Goal: Task Accomplishment & Management: Manage account settings

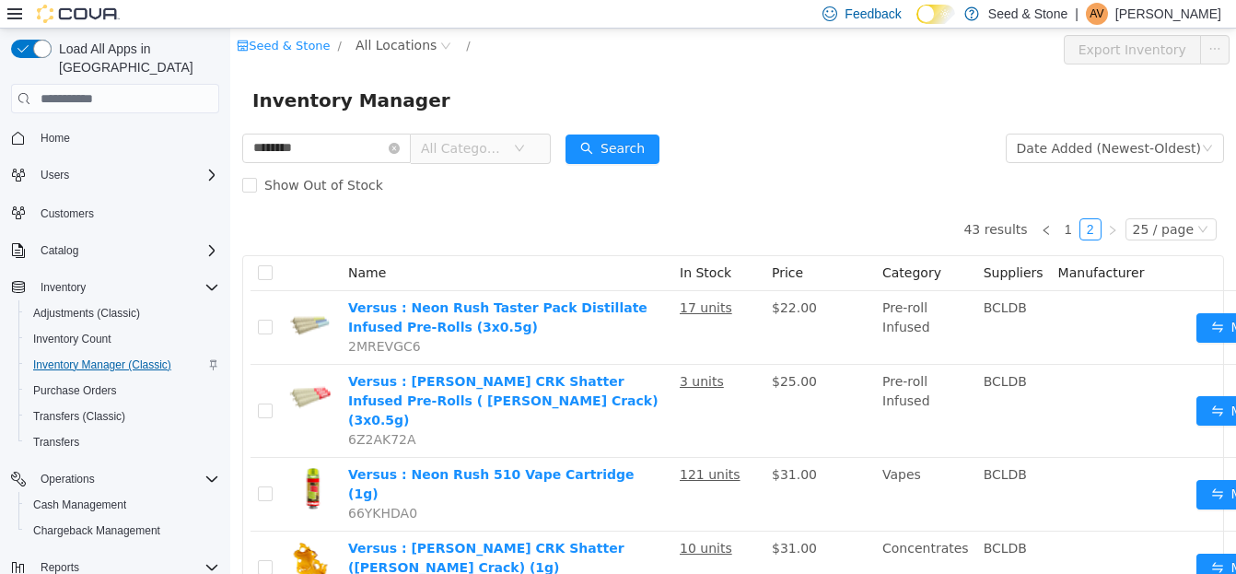
scroll to position [954, 0]
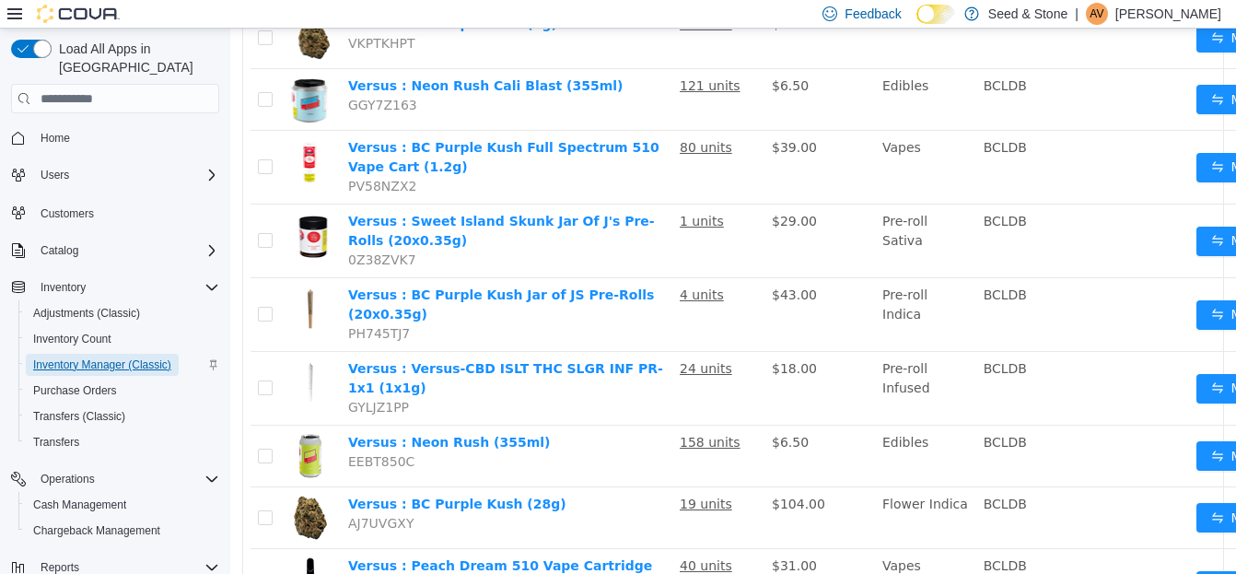
click at [83, 357] on span "Inventory Manager (Classic)" at bounding box center [102, 364] width 138 height 15
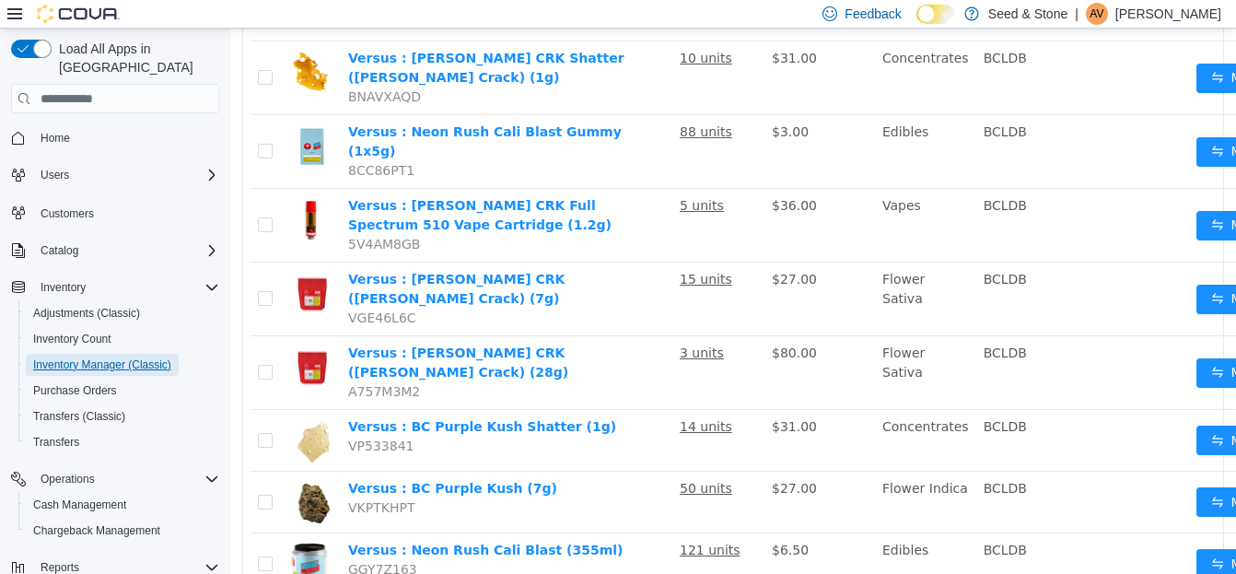
scroll to position [26, 0]
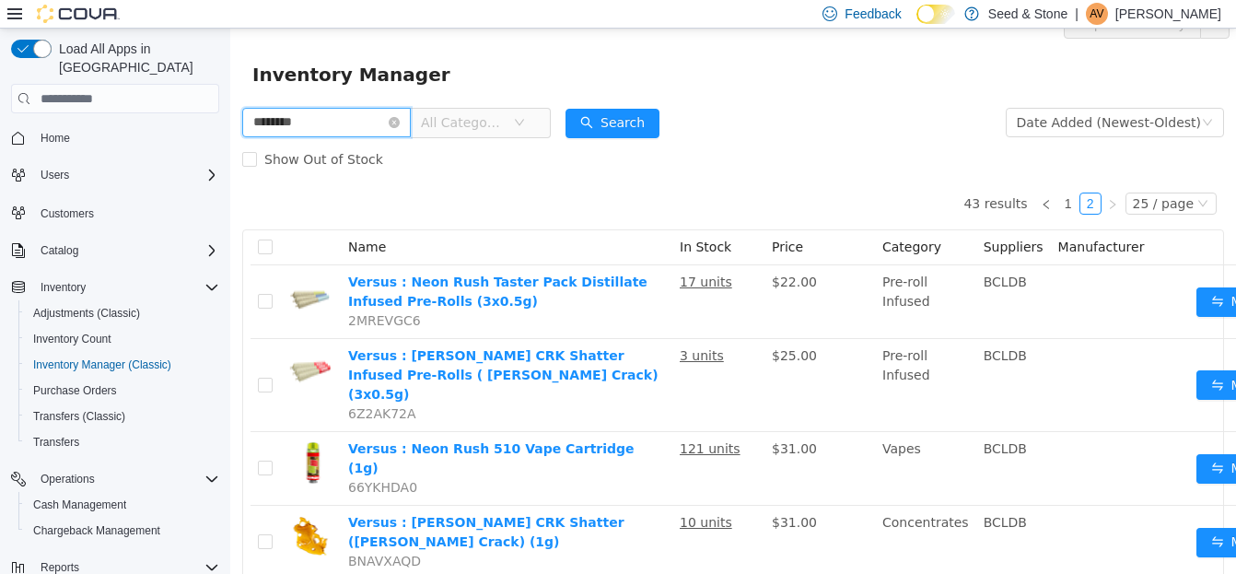
click at [334, 122] on input "********" at bounding box center [326, 122] width 169 height 29
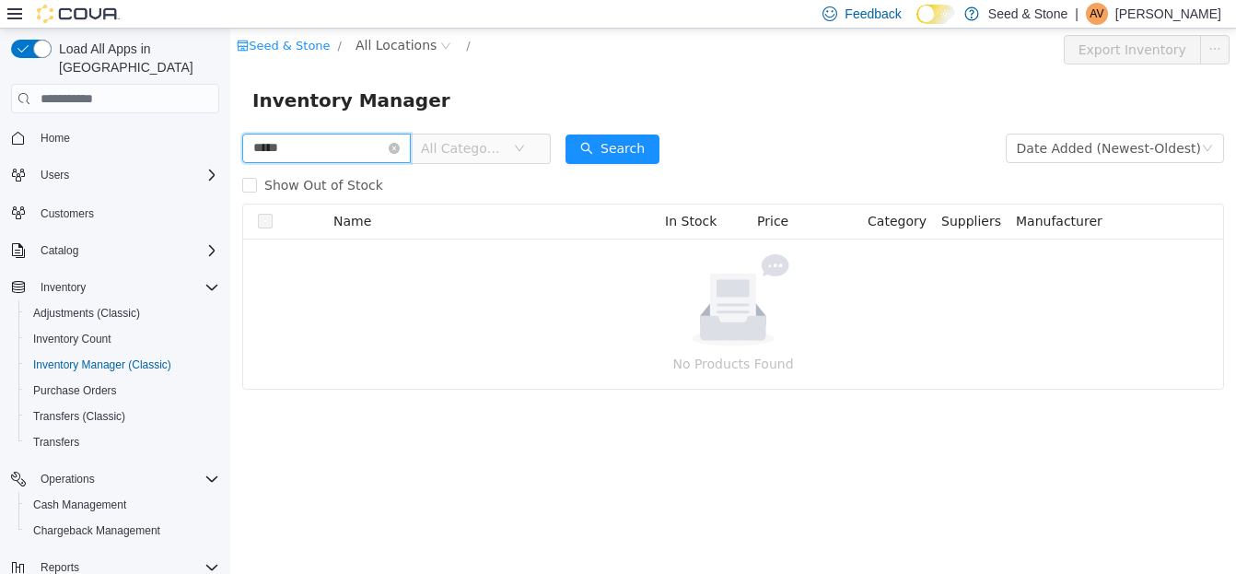
click at [317, 140] on input "*****" at bounding box center [326, 148] width 169 height 29
type input "*********"
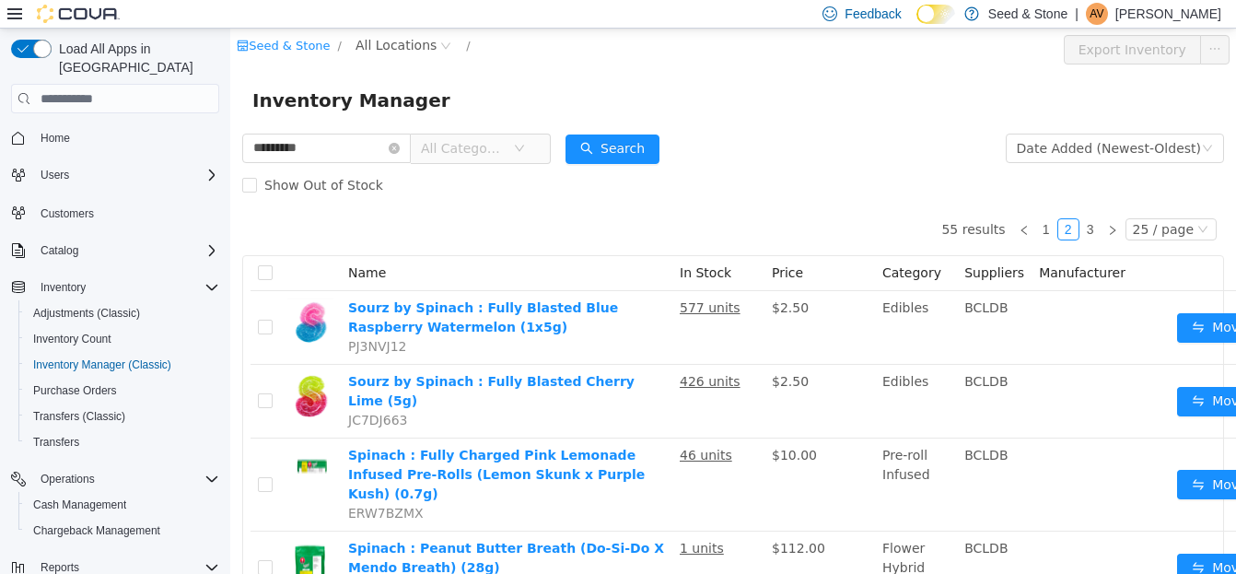
click at [751, 146] on form "********* All Categories Date Added (Newest-Oldest) Search Show Out of Stock" at bounding box center [733, 167] width 982 height 74
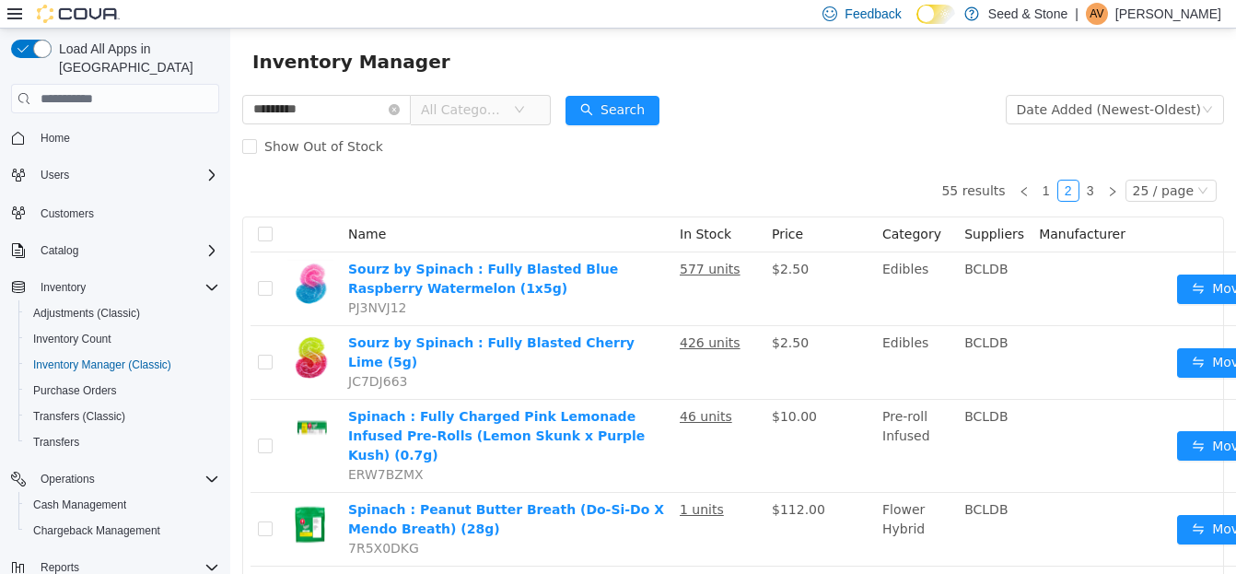
scroll to position [37, 0]
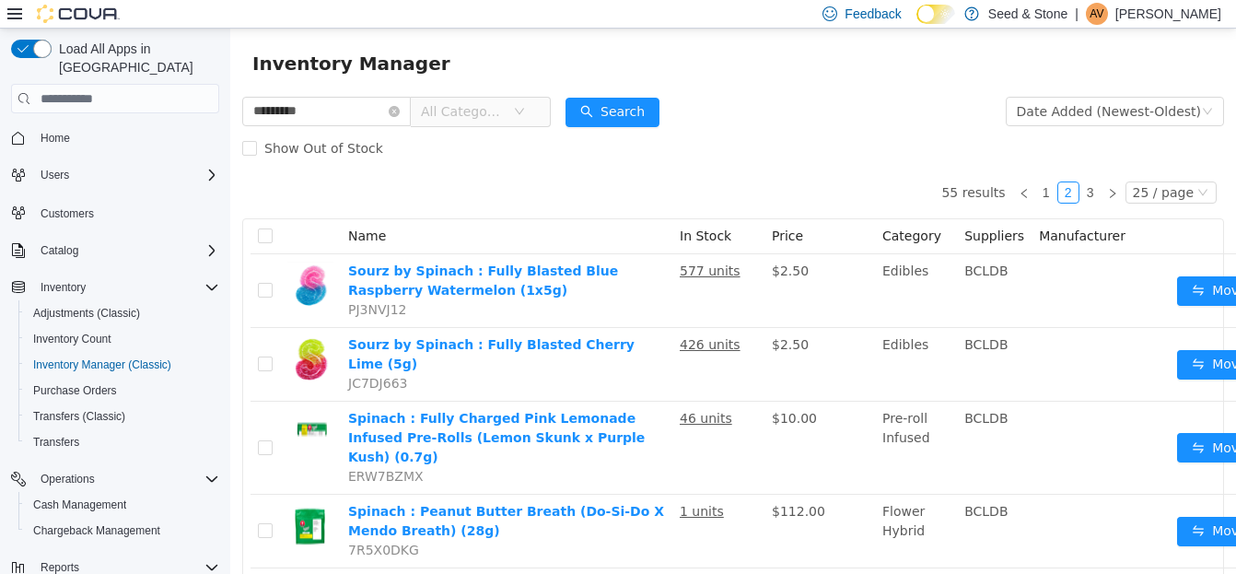
click at [504, 115] on span "All Categories" at bounding box center [463, 111] width 84 height 18
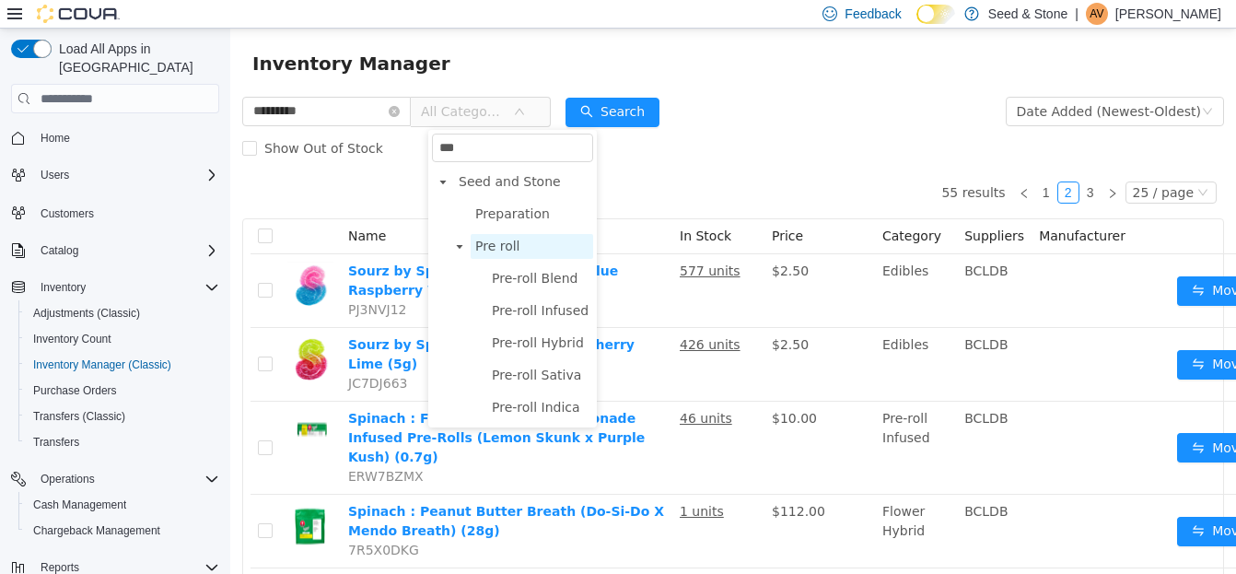
type input "***"
click at [506, 241] on span "Pre roll" at bounding box center [497, 246] width 45 height 15
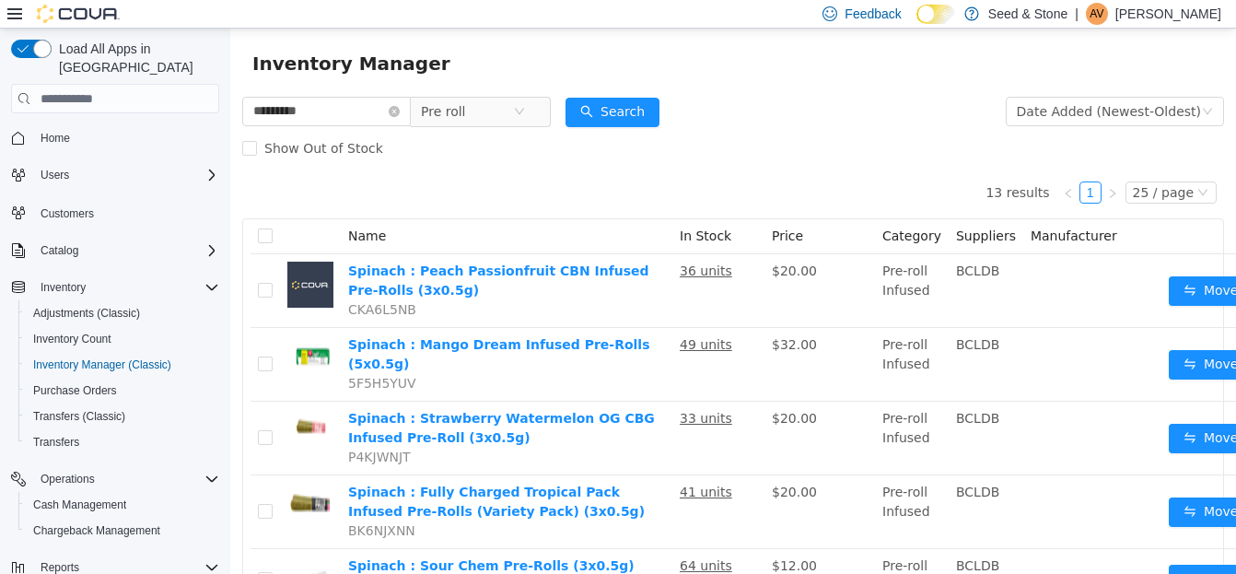
click at [853, 100] on form "********* Pre roll Date Added (Newest-Oldest) Search Show Out of Stock" at bounding box center [733, 130] width 982 height 74
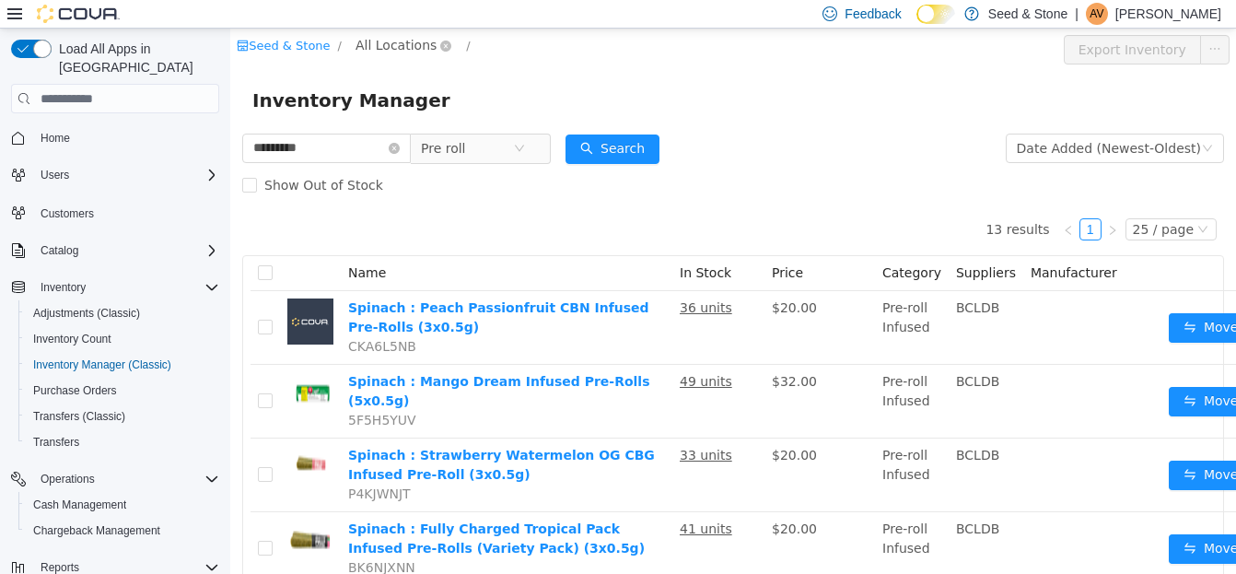
click at [390, 54] on span "All Locations" at bounding box center [395, 45] width 81 height 20
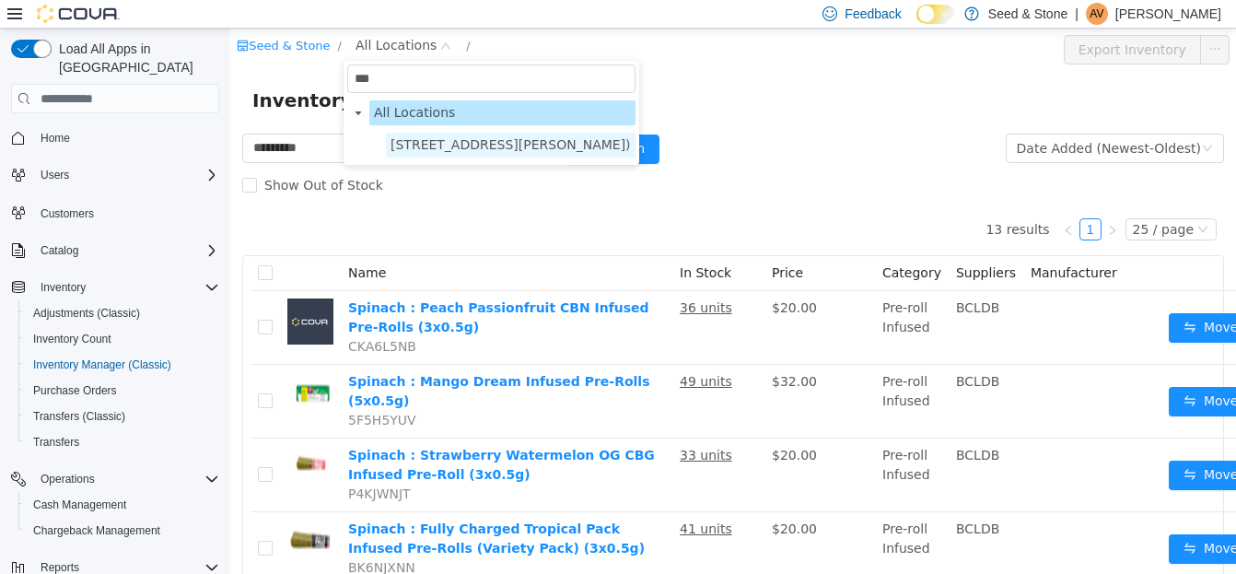
type input "***"
click at [473, 155] on span "[STREET_ADDRESS][PERSON_NAME])" at bounding box center [511, 145] width 250 height 25
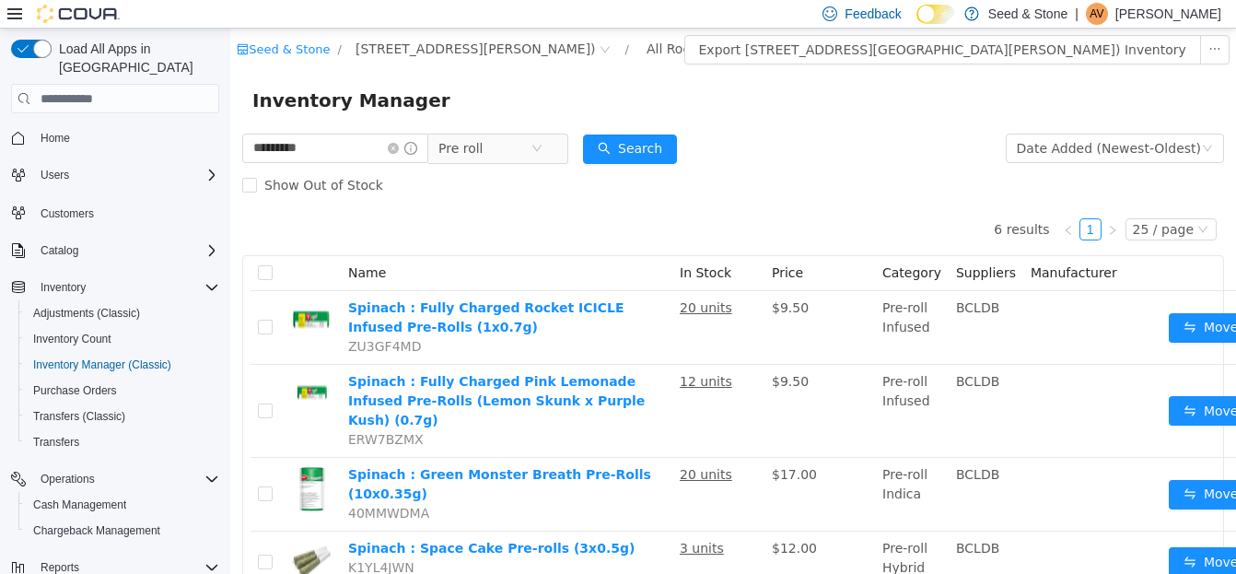
click at [797, 184] on div "Show Out of Stock" at bounding box center [733, 185] width 982 height 37
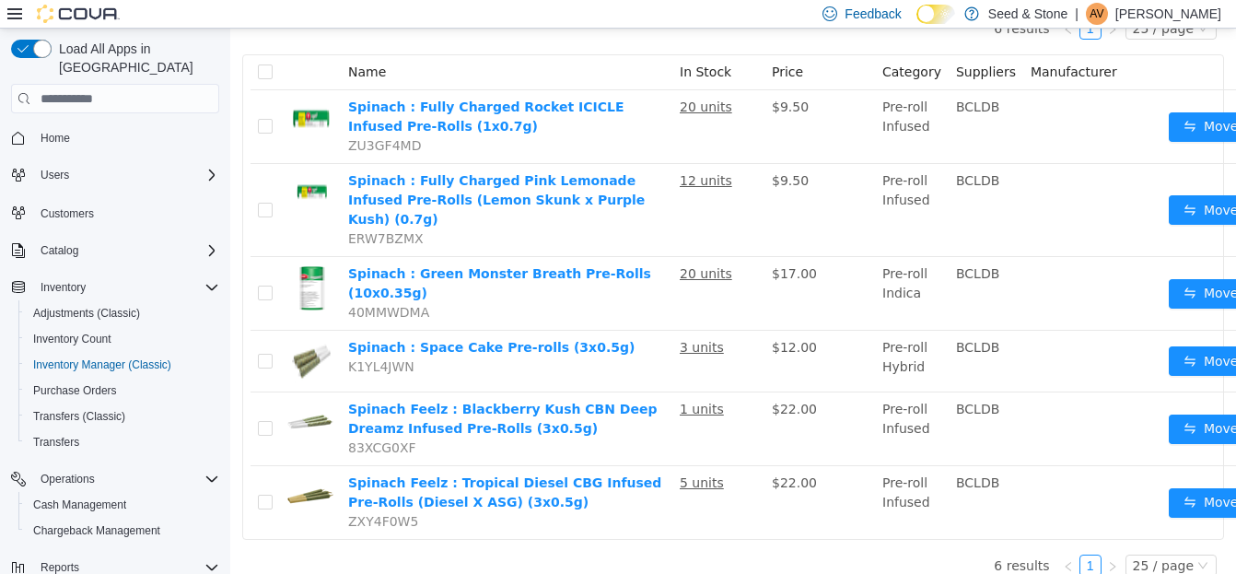
scroll to position [202, 0]
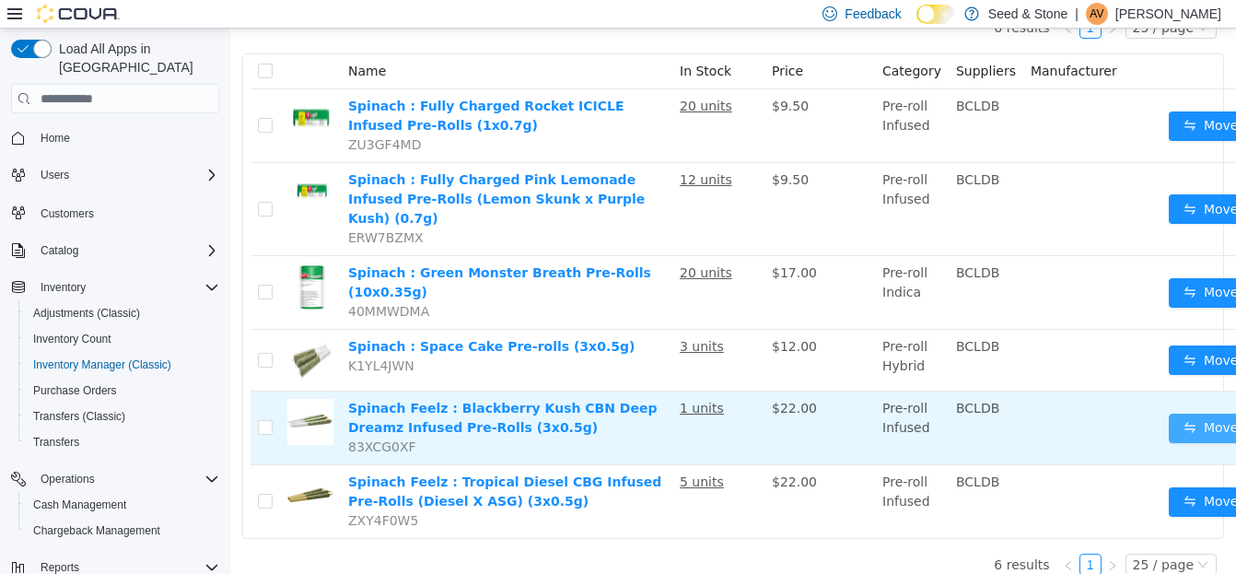
click at [1178, 413] on button "Move" at bounding box center [1211, 427] width 85 height 29
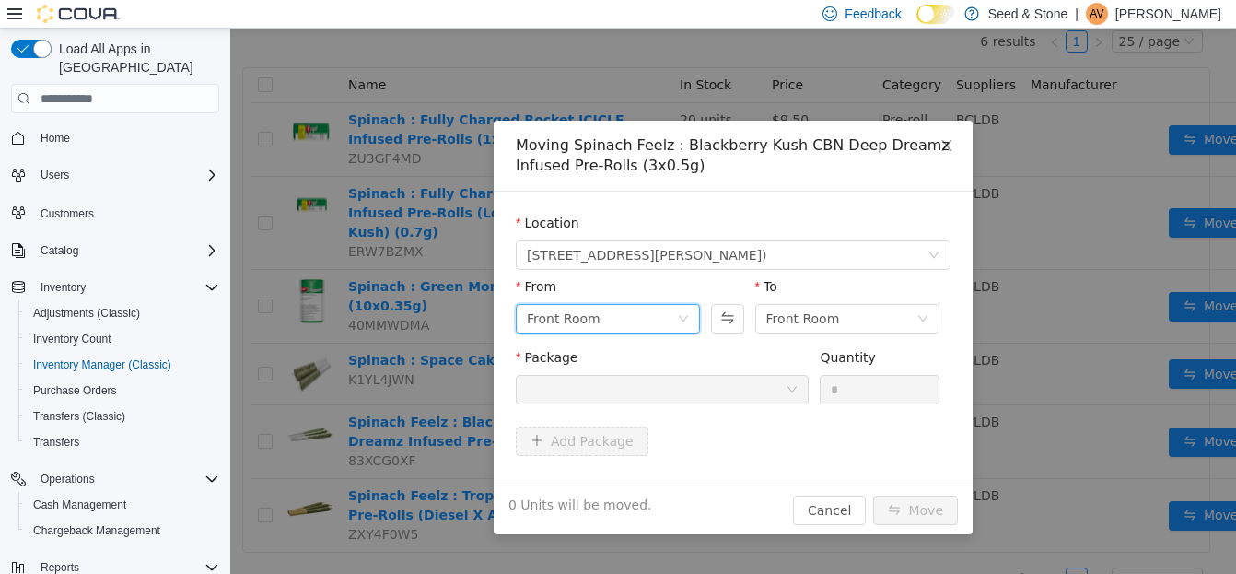
click at [619, 320] on div "Front Room" at bounding box center [602, 319] width 150 height 28
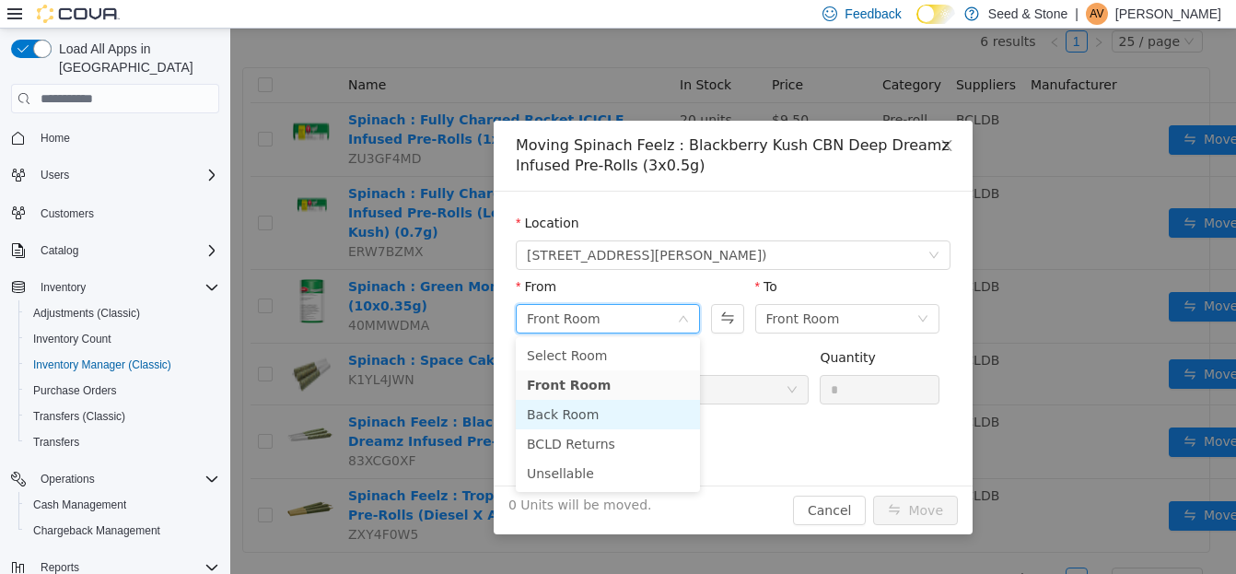
click at [606, 421] on li "Back Room" at bounding box center [608, 414] width 184 height 29
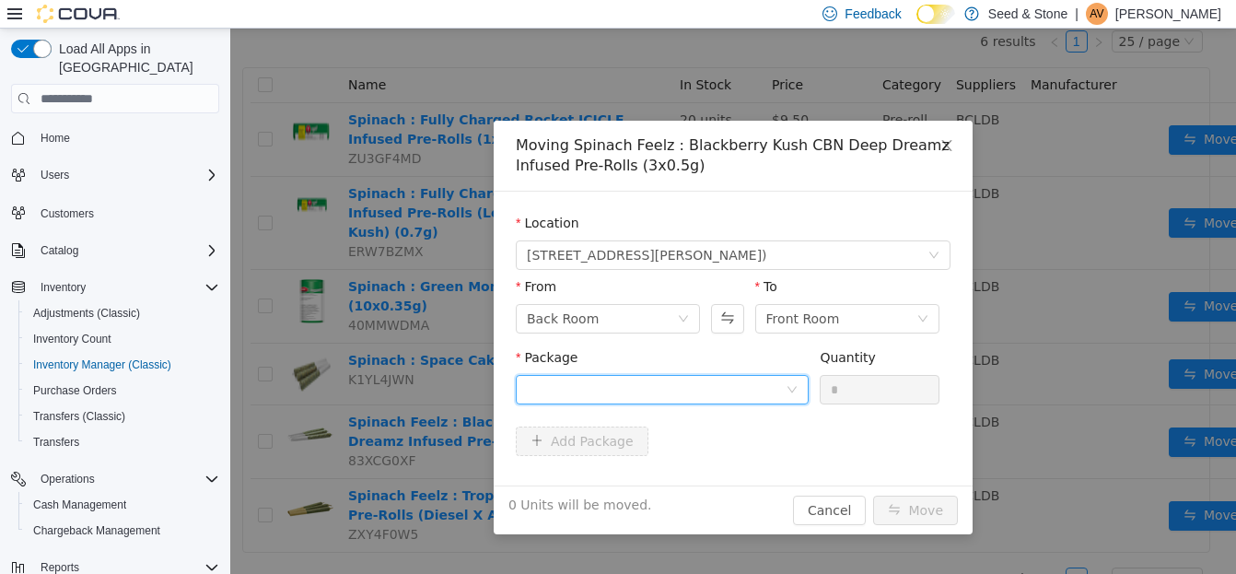
click at [705, 399] on div at bounding box center [656, 390] width 259 height 28
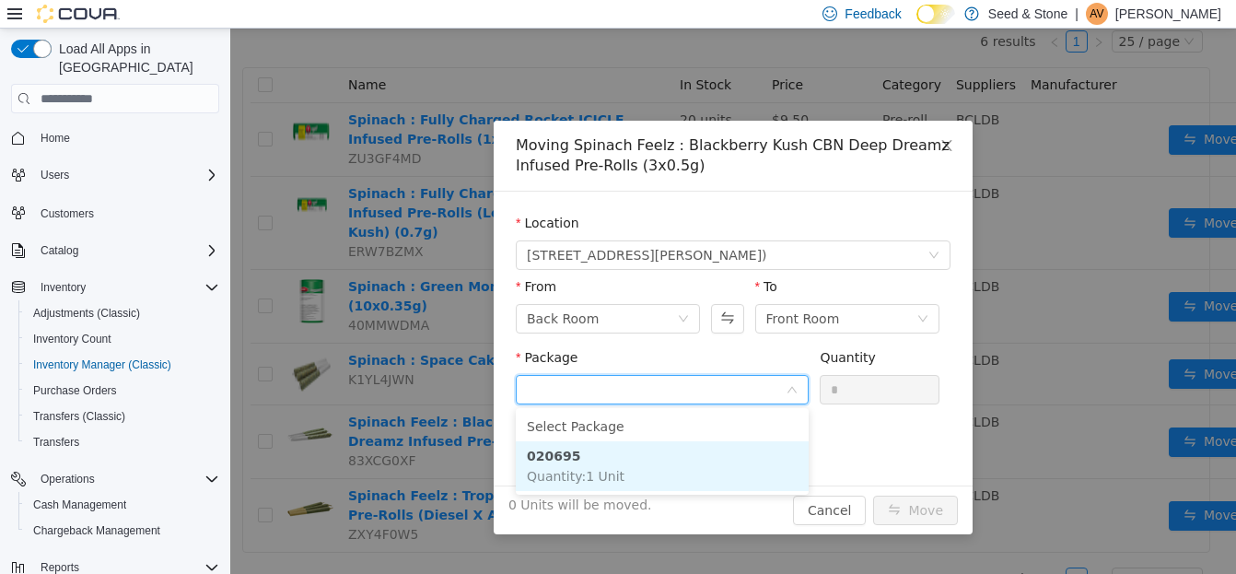
click at [692, 457] on li "020695 Quantity : 1 Unit" at bounding box center [662, 466] width 293 height 50
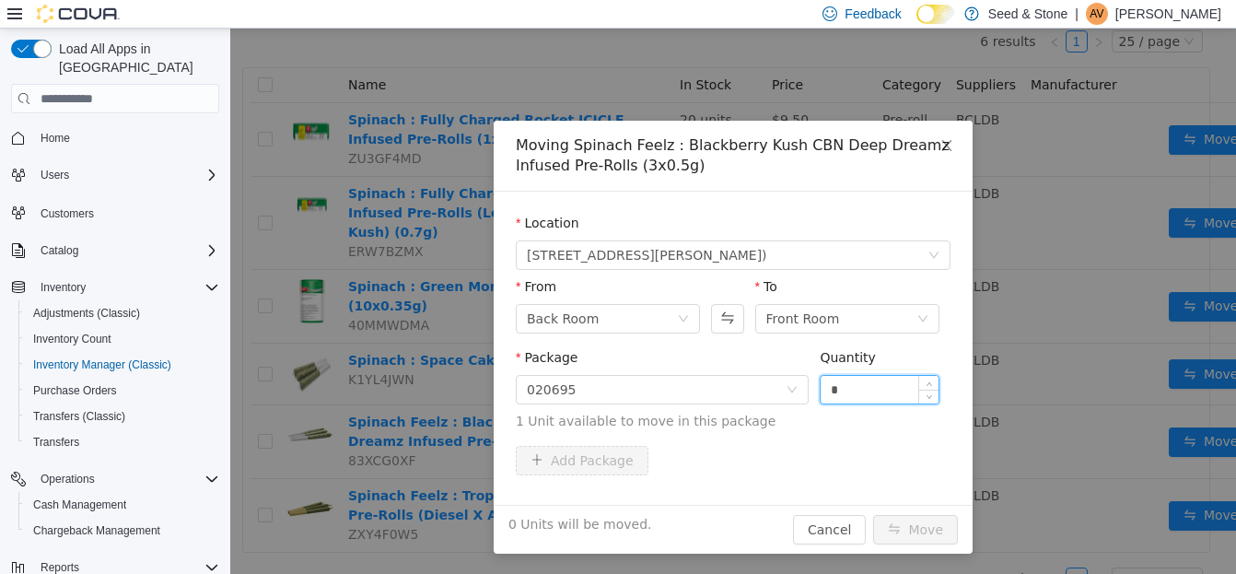
click at [854, 385] on input "*" at bounding box center [879, 390] width 118 height 28
type input "*"
click at [913, 541] on button "Move" at bounding box center [915, 529] width 85 height 29
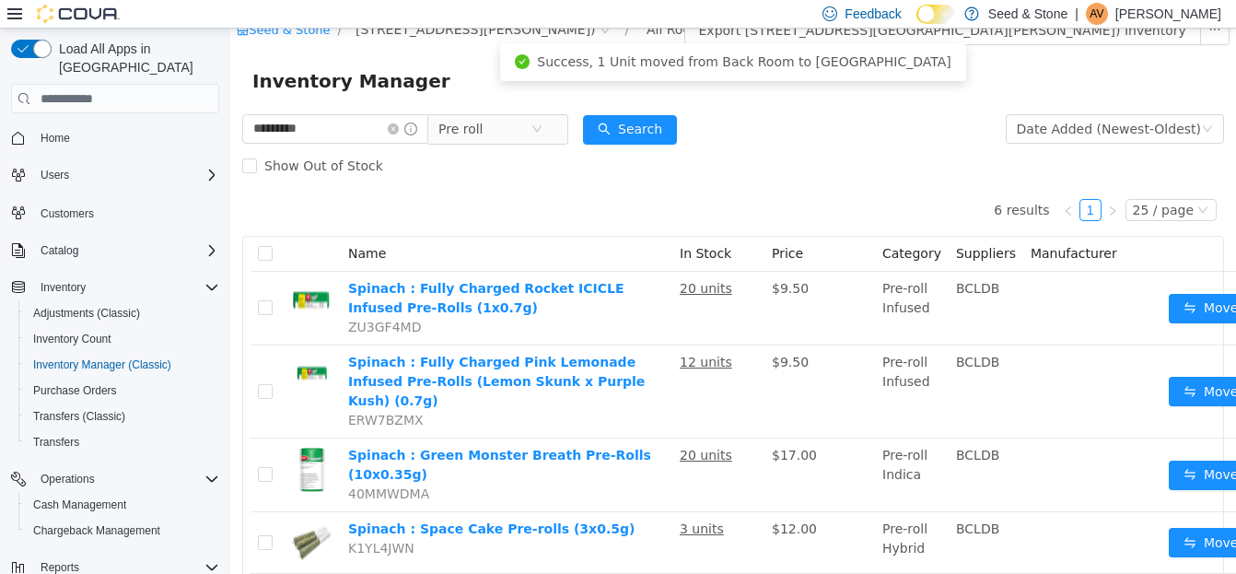
scroll to position [0, 0]
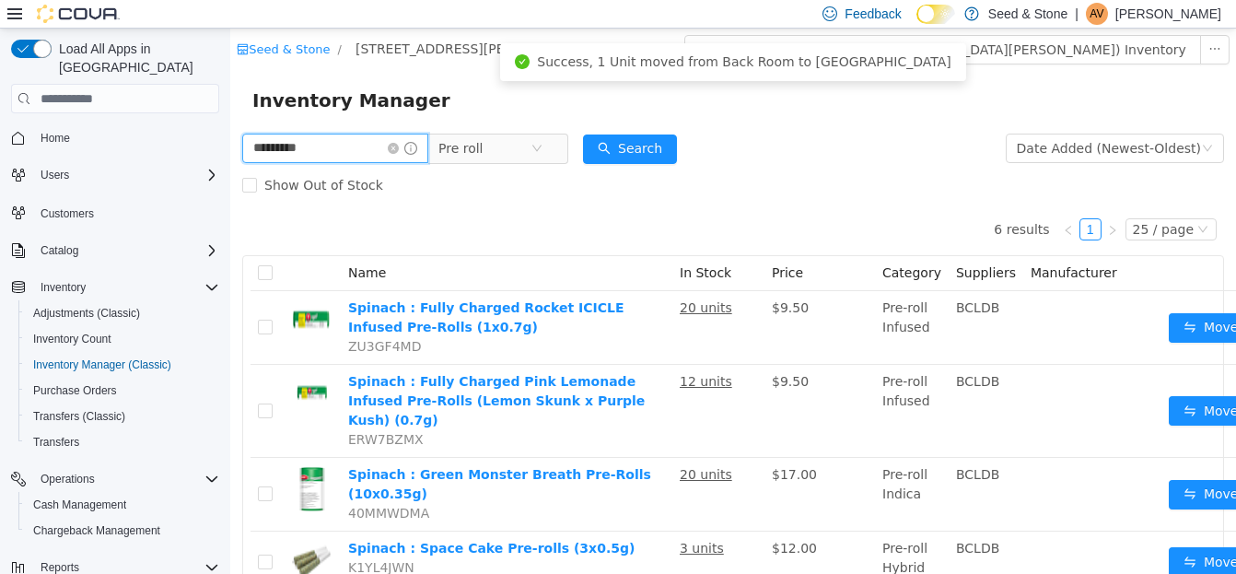
click at [347, 146] on input "*********" at bounding box center [335, 148] width 186 height 29
type input "**********"
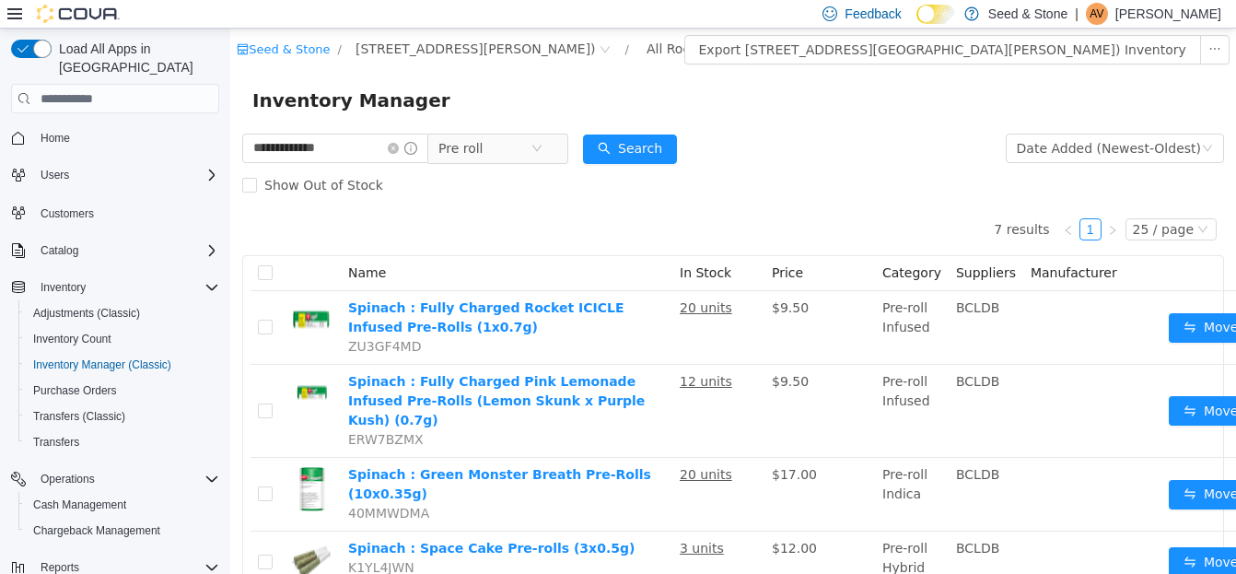
click at [599, 231] on div "7 results 1 25 / page Name In Stock Price Category Suppliers Manufacturer Spina…" at bounding box center [733, 509] width 982 height 611
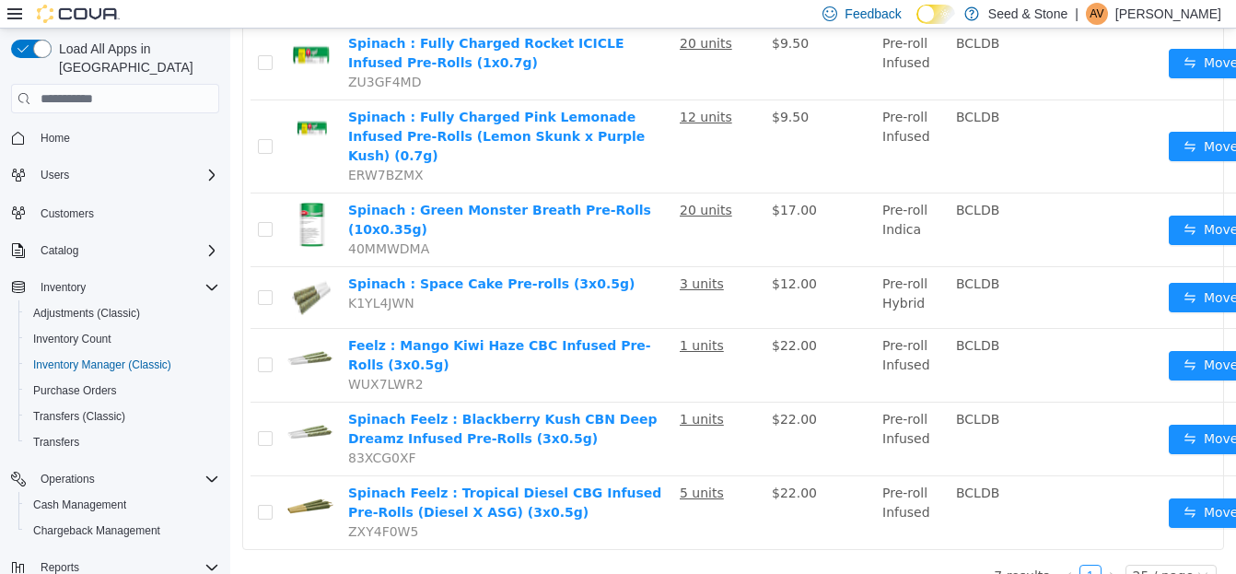
scroll to position [275, 0]
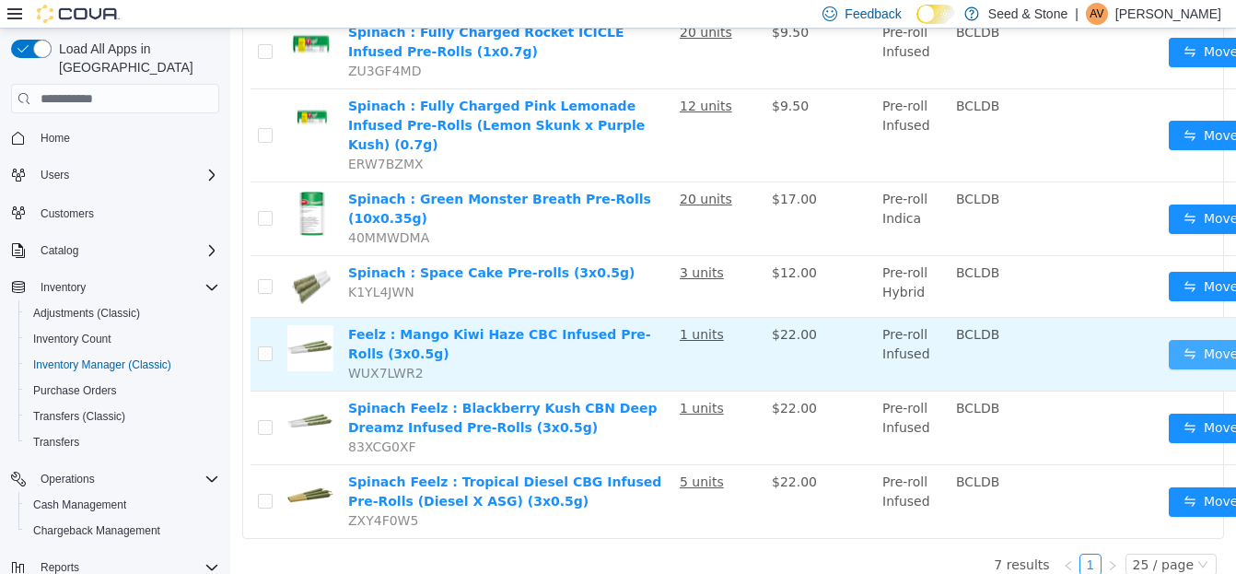
click at [1169, 340] on button "Move" at bounding box center [1211, 354] width 85 height 29
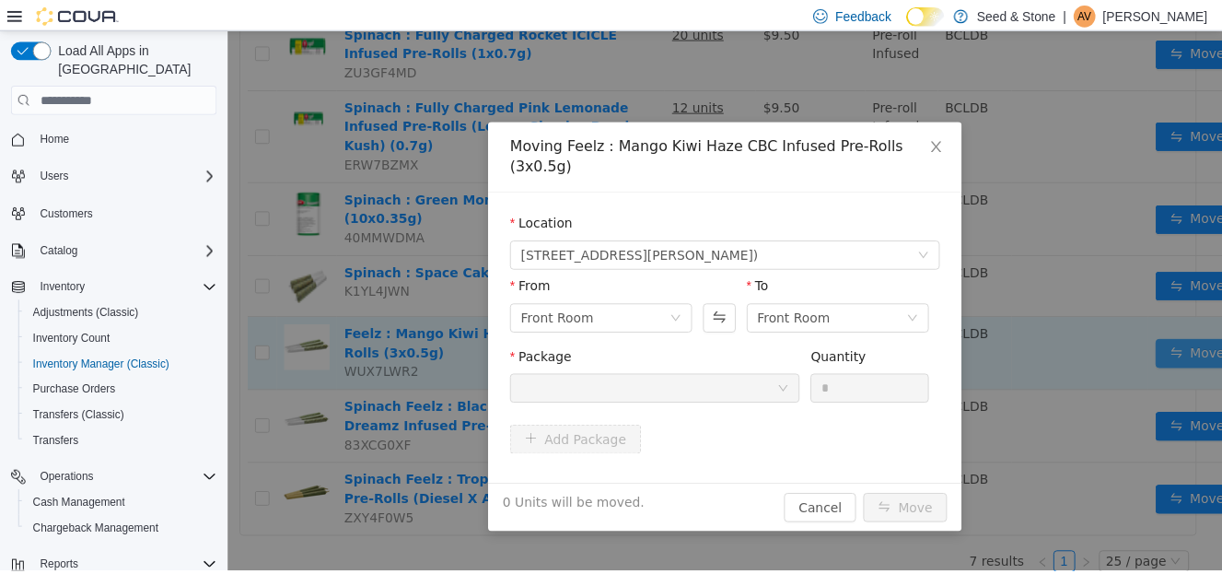
scroll to position [262, 0]
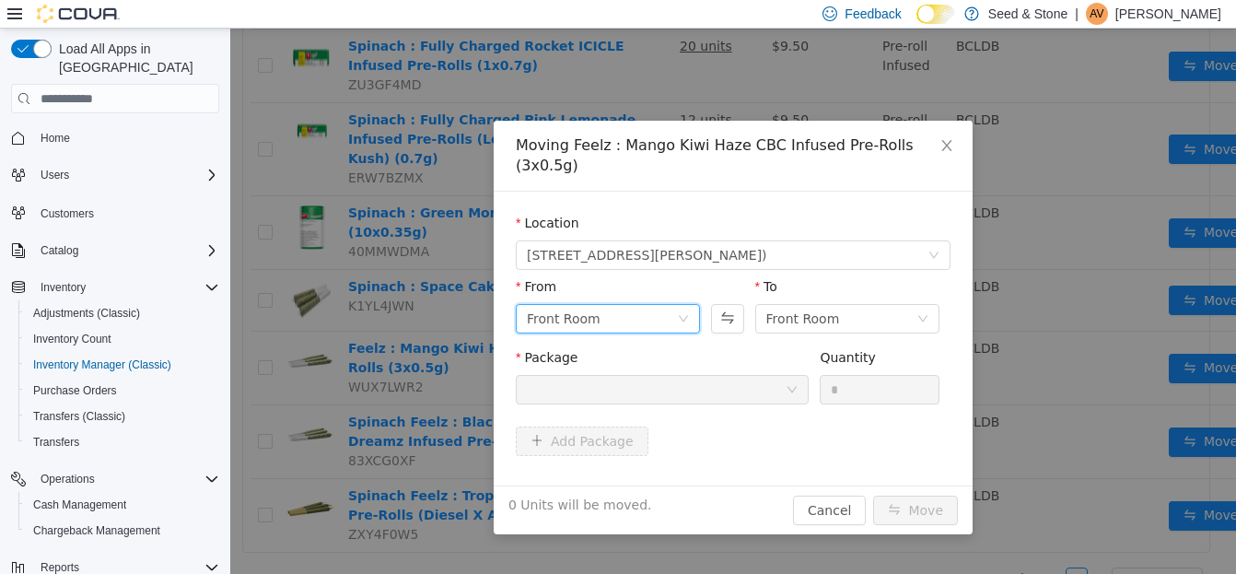
click at [617, 305] on div "Front Room" at bounding box center [602, 319] width 150 height 28
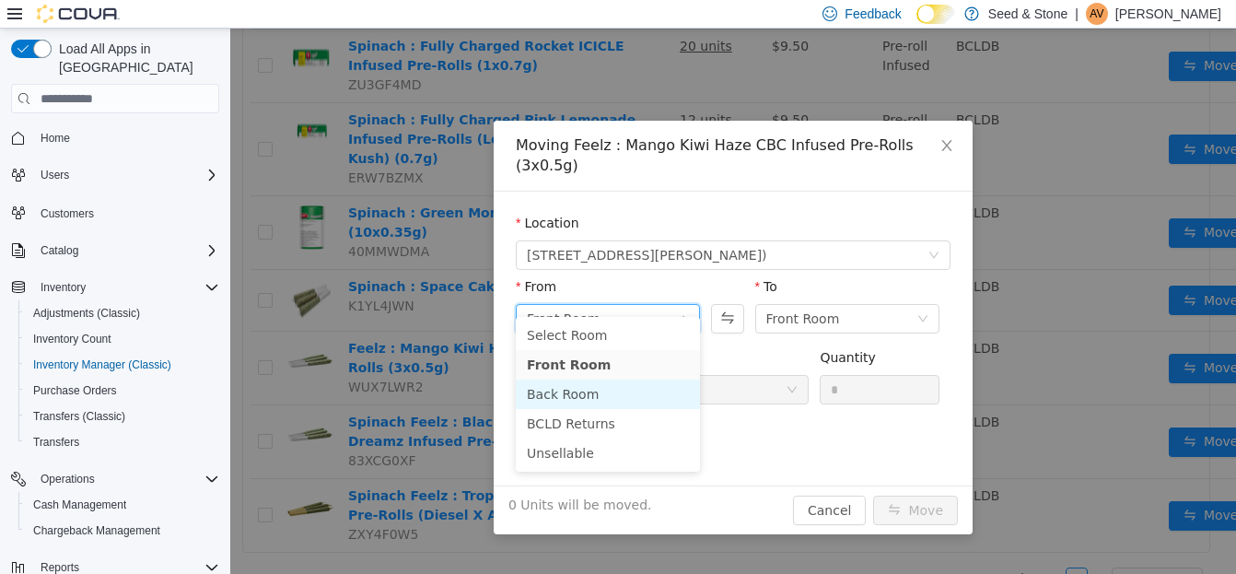
click at [601, 393] on li "Back Room" at bounding box center [608, 393] width 184 height 29
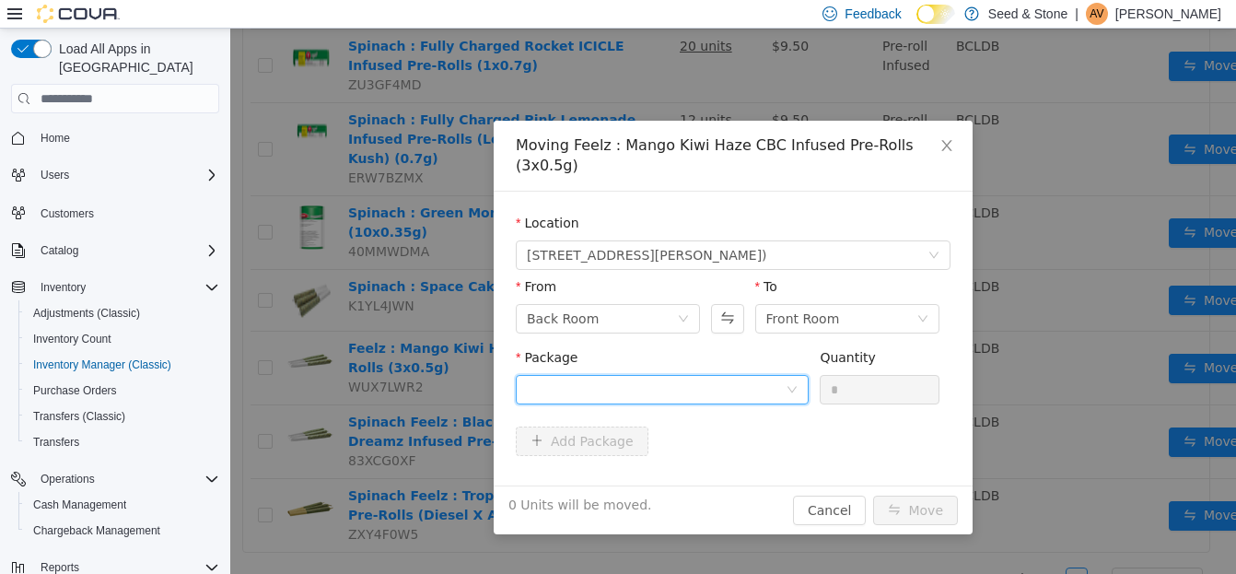
click at [686, 376] on div at bounding box center [656, 390] width 259 height 28
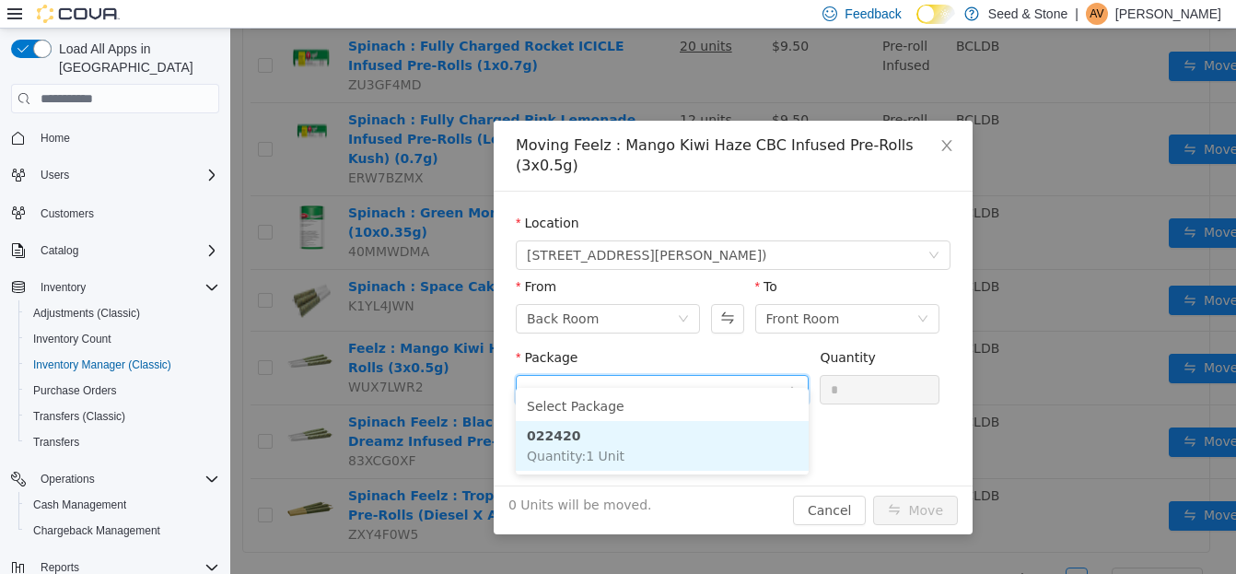
click at [668, 442] on li "022420 Quantity : 1 Unit" at bounding box center [662, 446] width 293 height 50
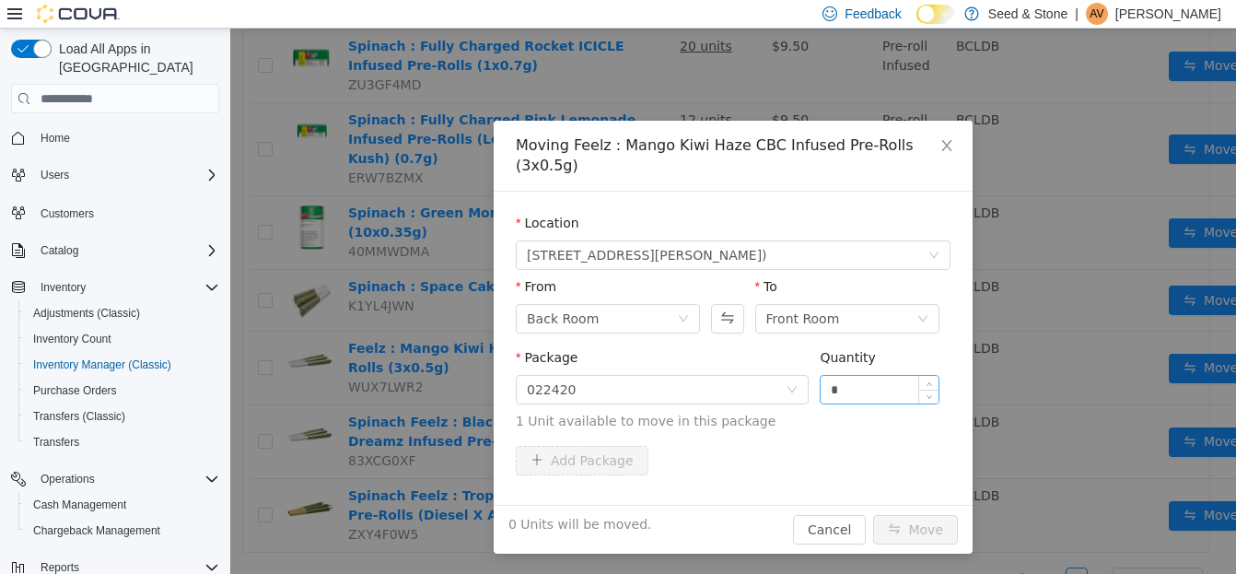
click at [860, 383] on div "*" at bounding box center [880, 389] width 120 height 29
click at [859, 376] on input "*" at bounding box center [879, 390] width 118 height 28
type input "*"
click at [892, 515] on button "Move" at bounding box center [915, 529] width 85 height 29
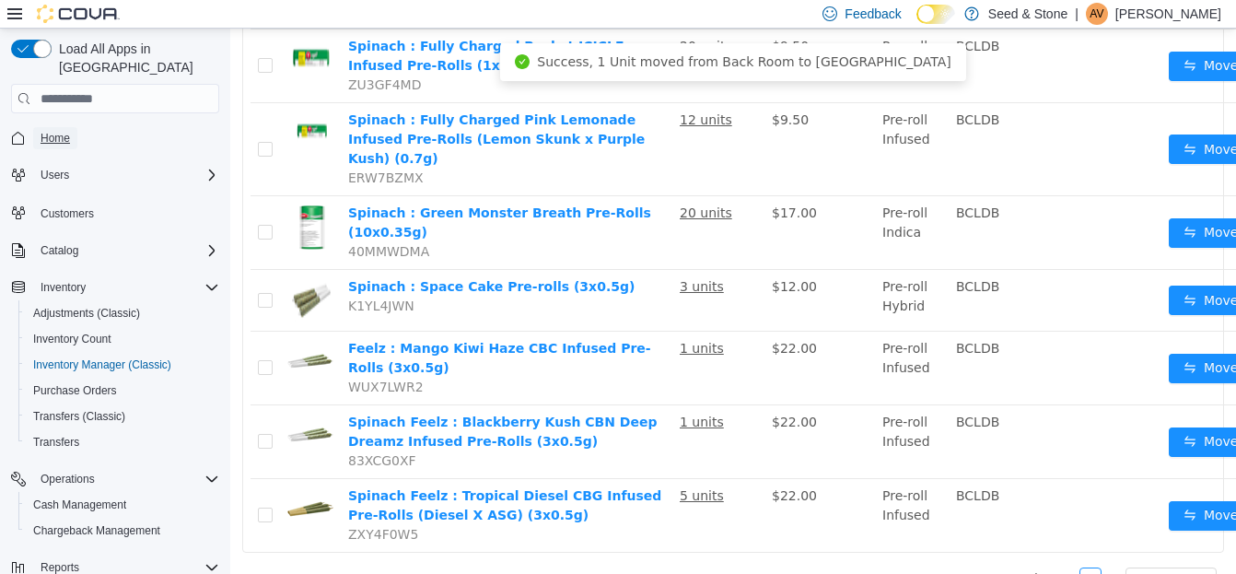
click at [63, 131] on span "Home" at bounding box center [55, 138] width 29 height 15
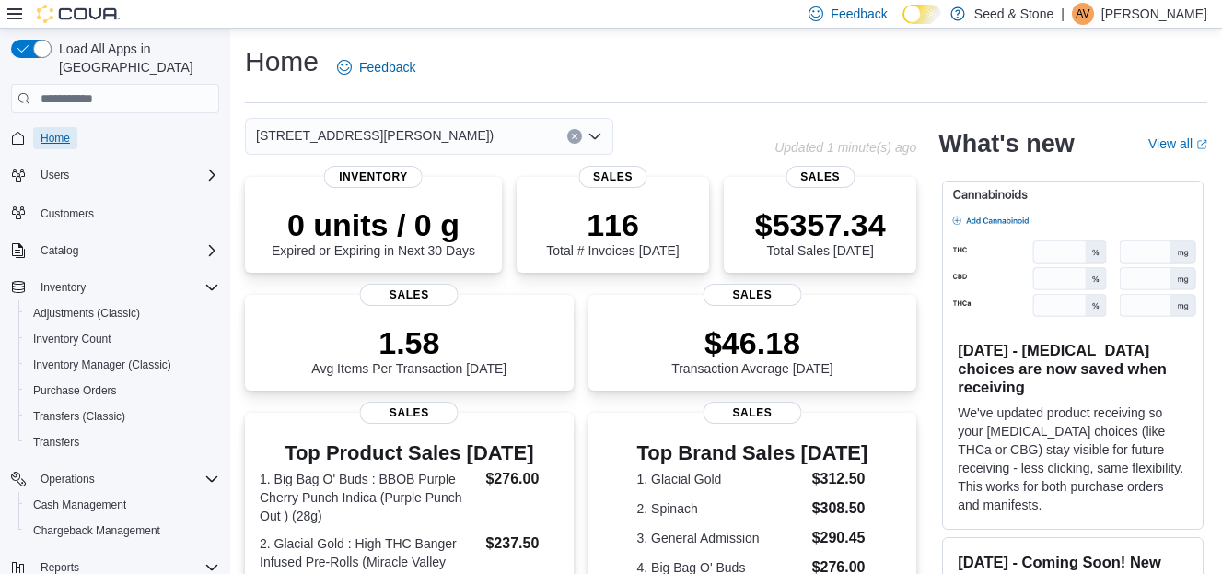
click at [57, 131] on span "Home" at bounding box center [55, 138] width 29 height 15
click at [594, 133] on icon "Open list of options" at bounding box center [595, 136] width 15 height 15
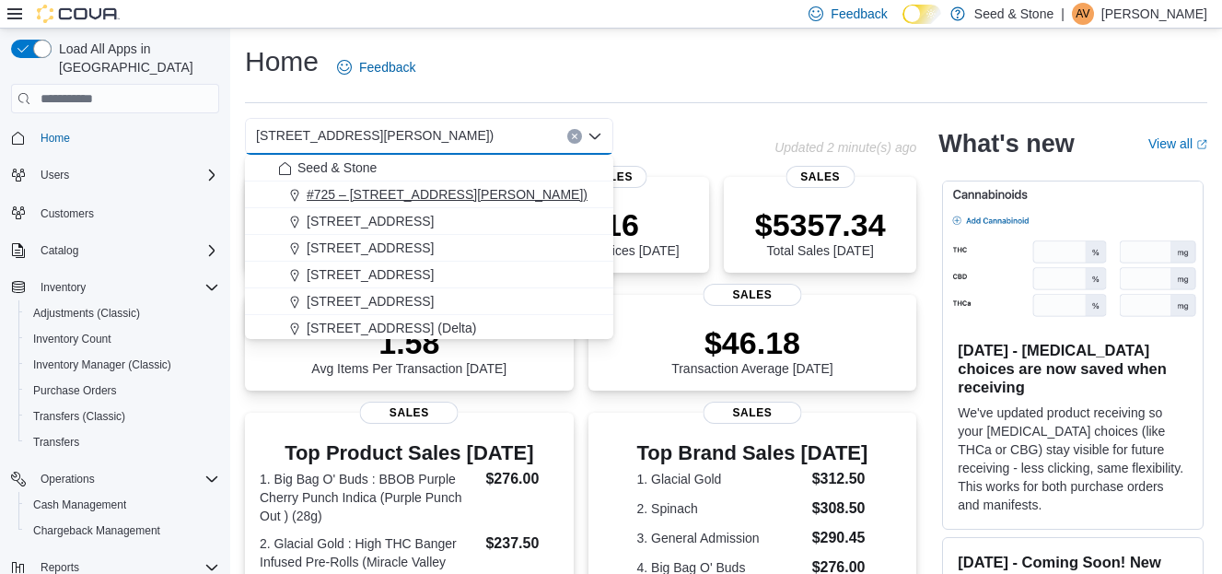
click at [543, 188] on span "#725 – [STREET_ADDRESS][PERSON_NAME])" at bounding box center [447, 194] width 281 height 18
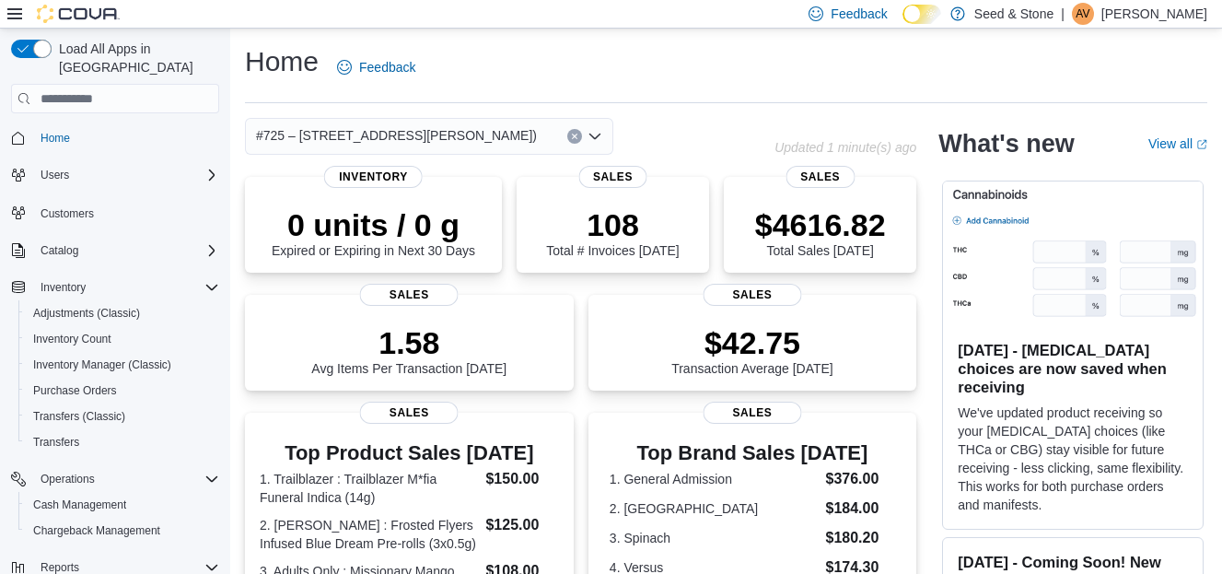
click at [595, 135] on icon "Open list of options" at bounding box center [595, 136] width 15 height 15
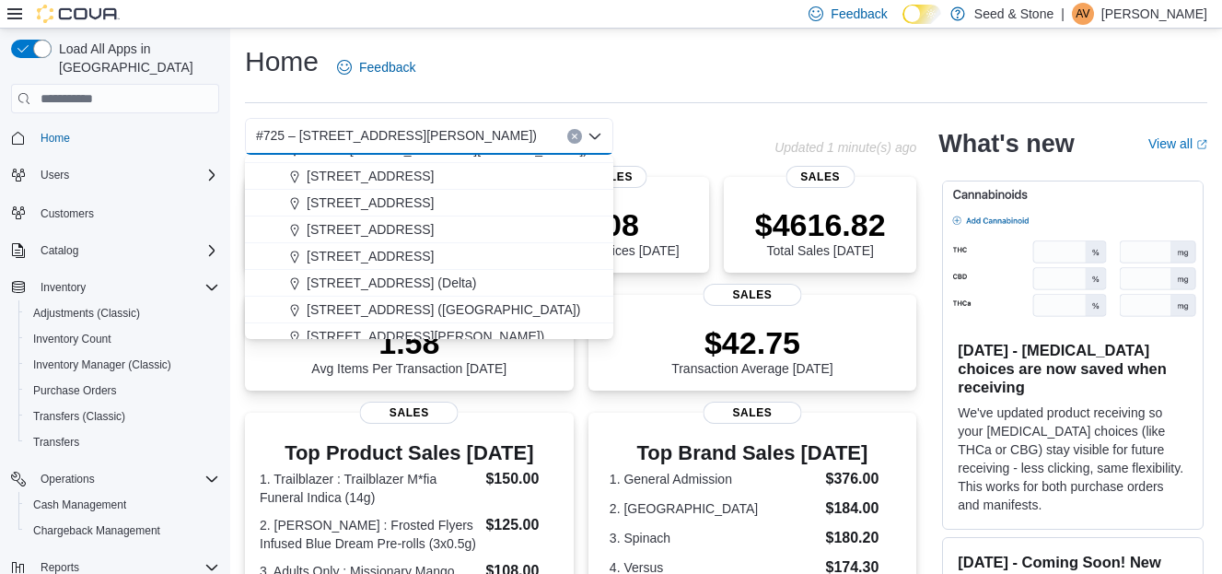
scroll to position [83, 0]
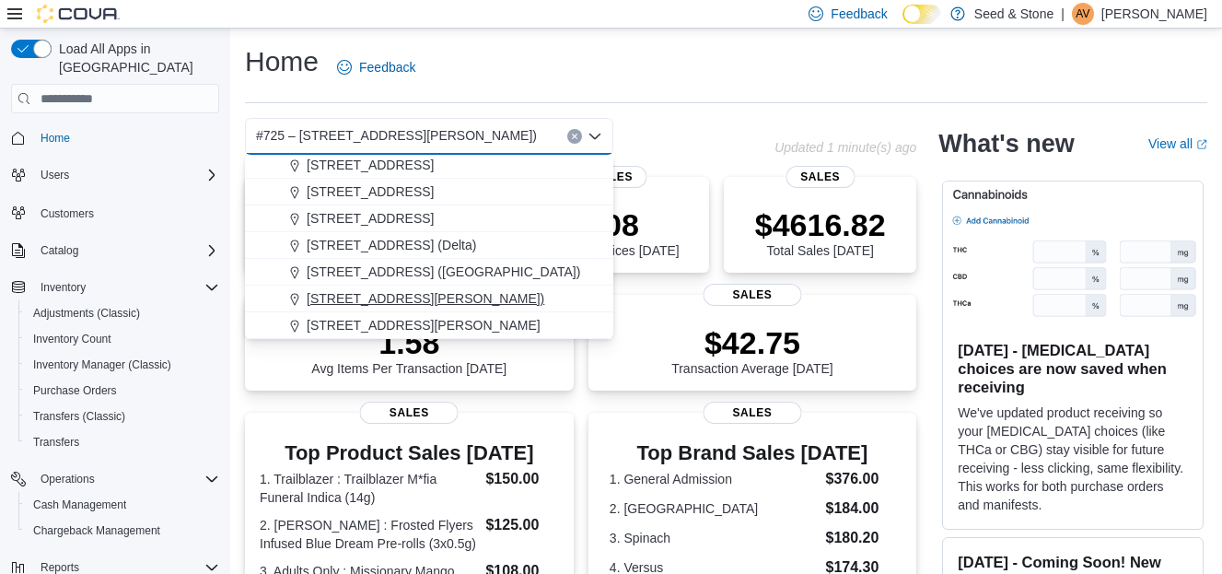
click at [479, 298] on span "[STREET_ADDRESS][PERSON_NAME])" at bounding box center [426, 298] width 238 height 18
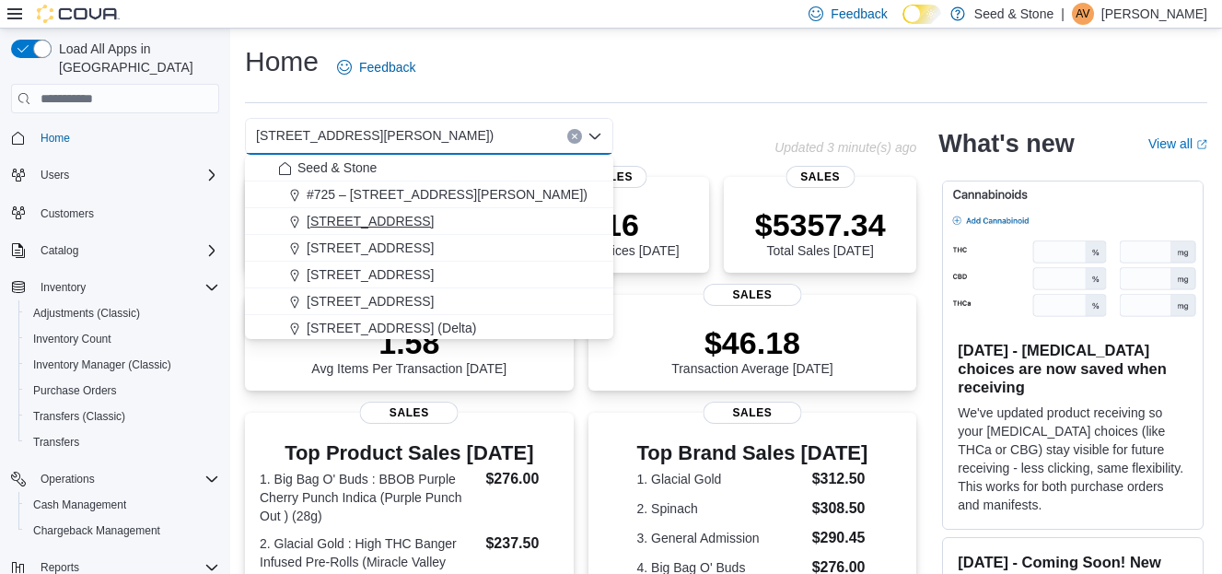
click at [381, 227] on span "[STREET_ADDRESS]" at bounding box center [370, 221] width 127 height 18
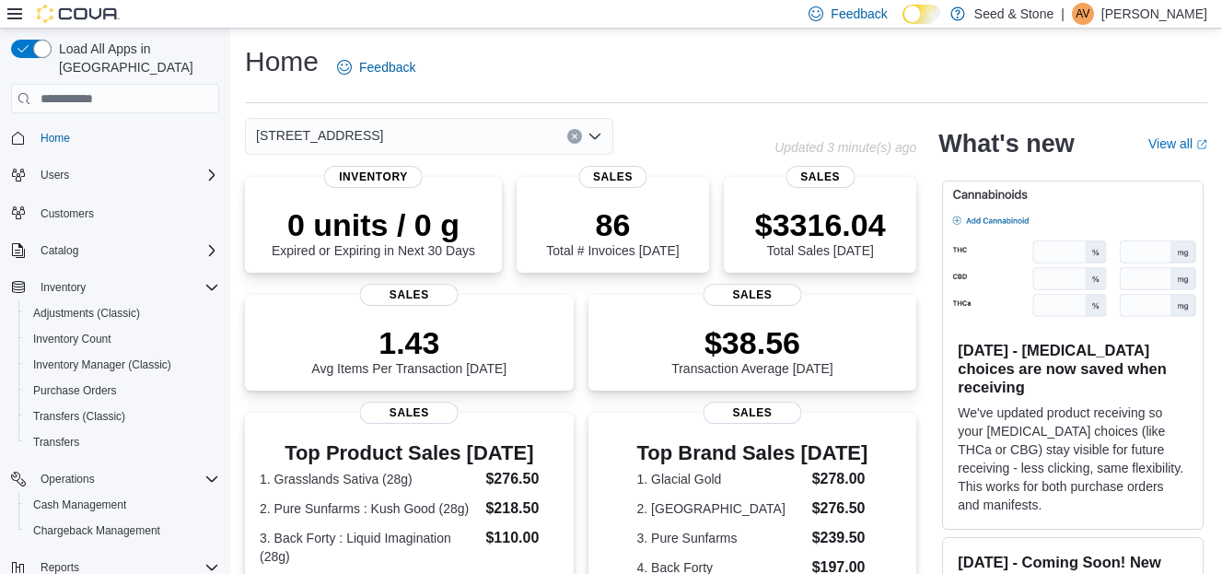
click at [597, 139] on icon "Open list of options" at bounding box center [595, 136] width 15 height 15
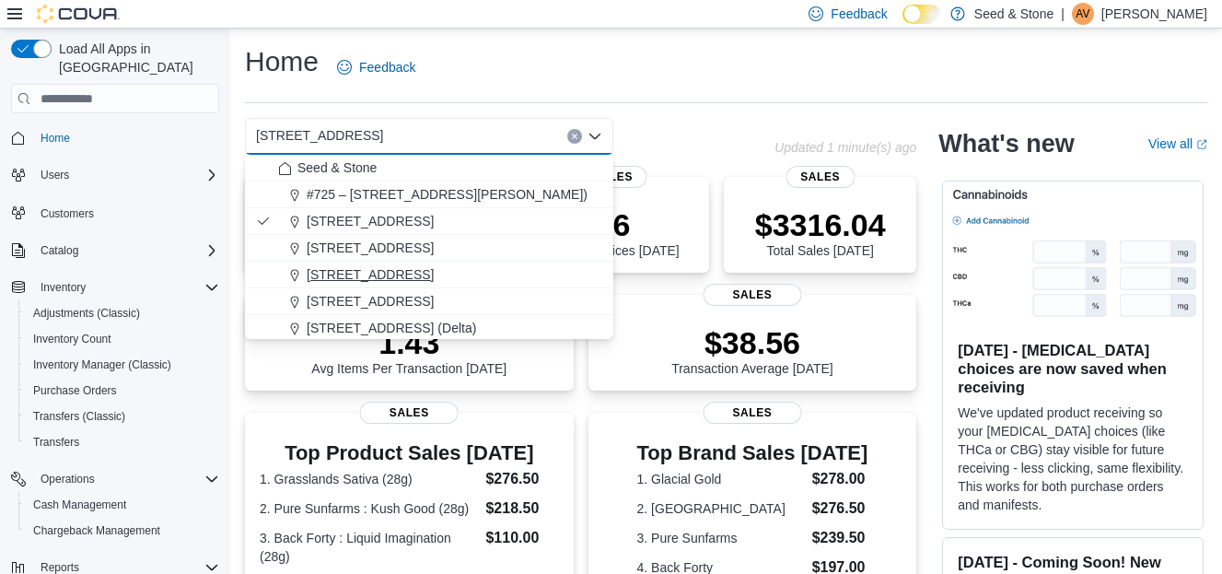
click at [397, 273] on span "[STREET_ADDRESS]" at bounding box center [370, 274] width 127 height 18
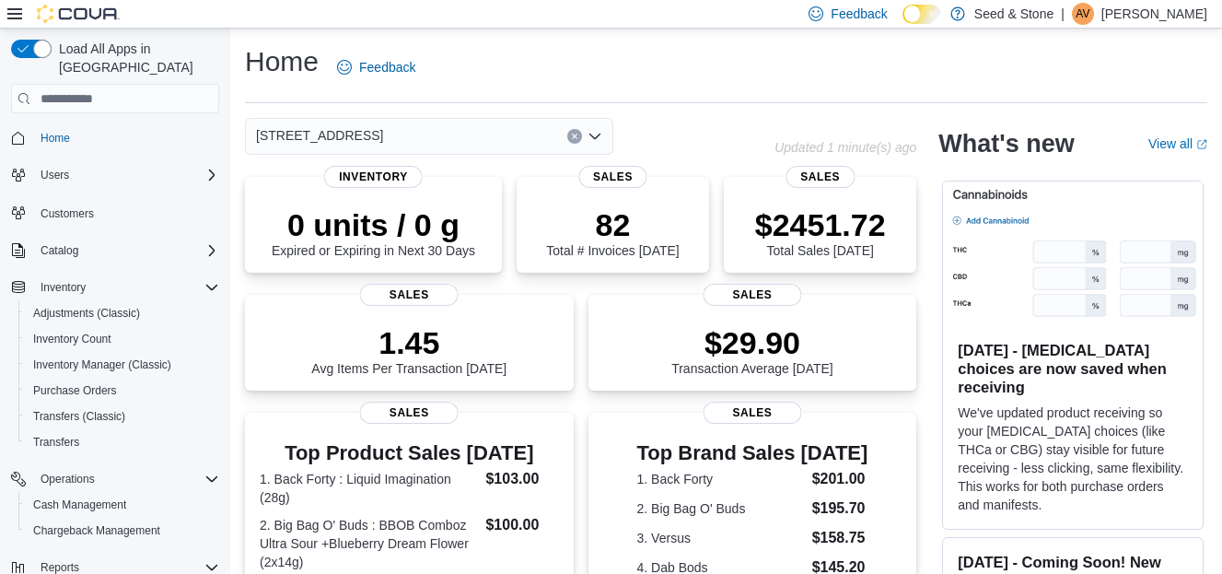
click at [599, 137] on icon "Open list of options" at bounding box center [595, 136] width 15 height 15
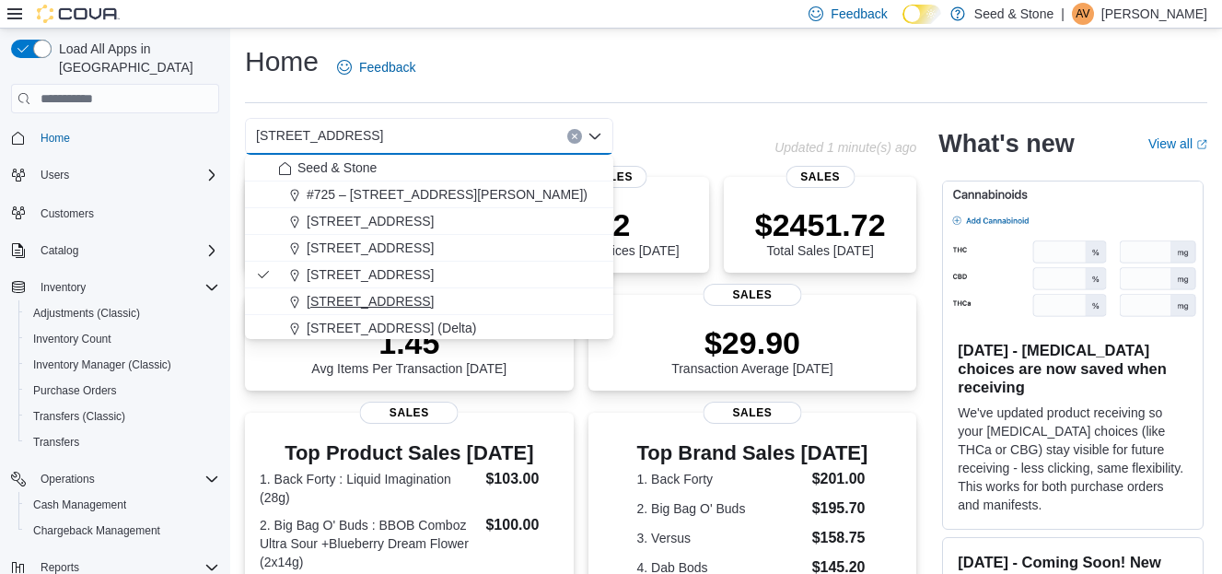
click at [487, 311] on button "[STREET_ADDRESS]" at bounding box center [429, 301] width 368 height 27
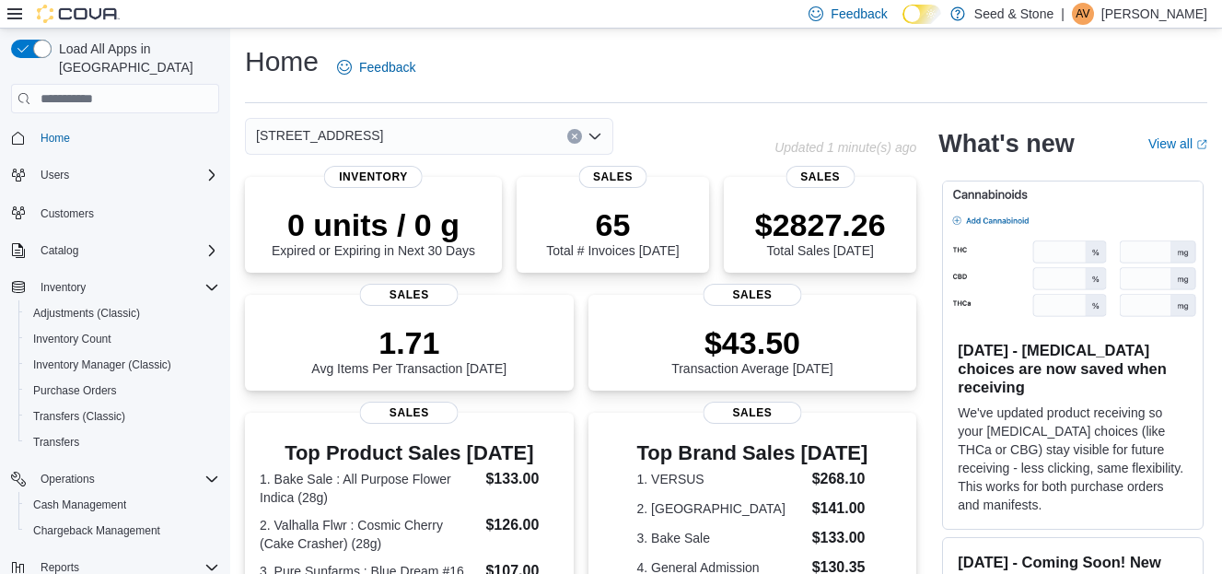
click at [596, 136] on icon "Open list of options" at bounding box center [595, 136] width 15 height 15
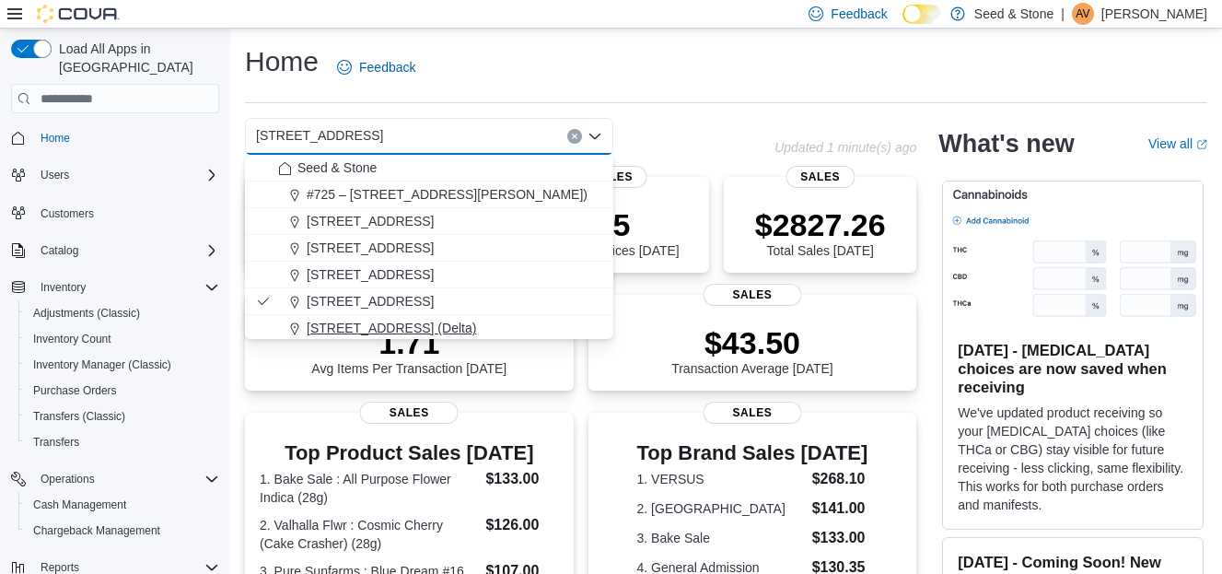
click at [405, 326] on span "[STREET_ADDRESS] (Delta)" at bounding box center [391, 328] width 169 height 18
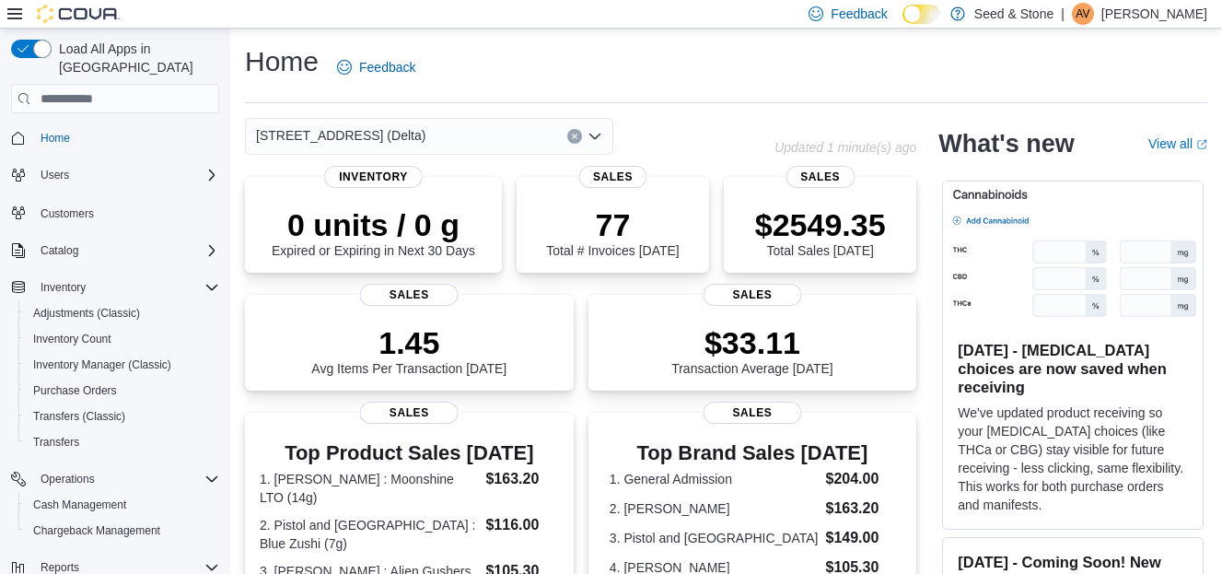
click at [586, 135] on div "[STREET_ADDRESS] (Delta)" at bounding box center [429, 136] width 368 height 37
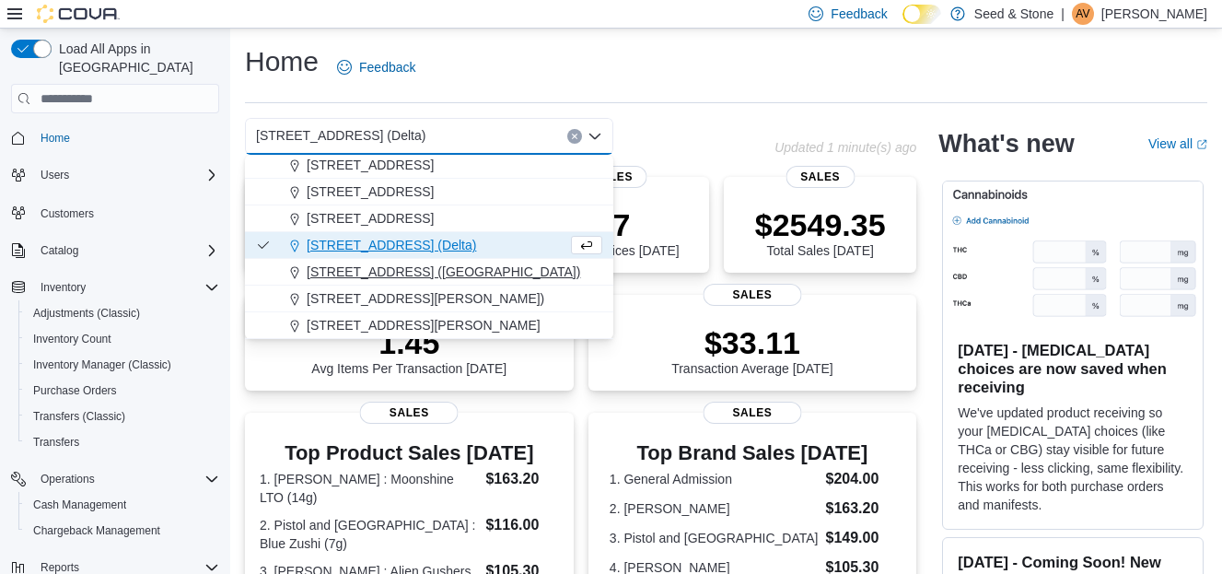
click at [427, 276] on span "[STREET_ADDRESS] ([GEOGRAPHIC_DATA])" at bounding box center [443, 271] width 273 height 18
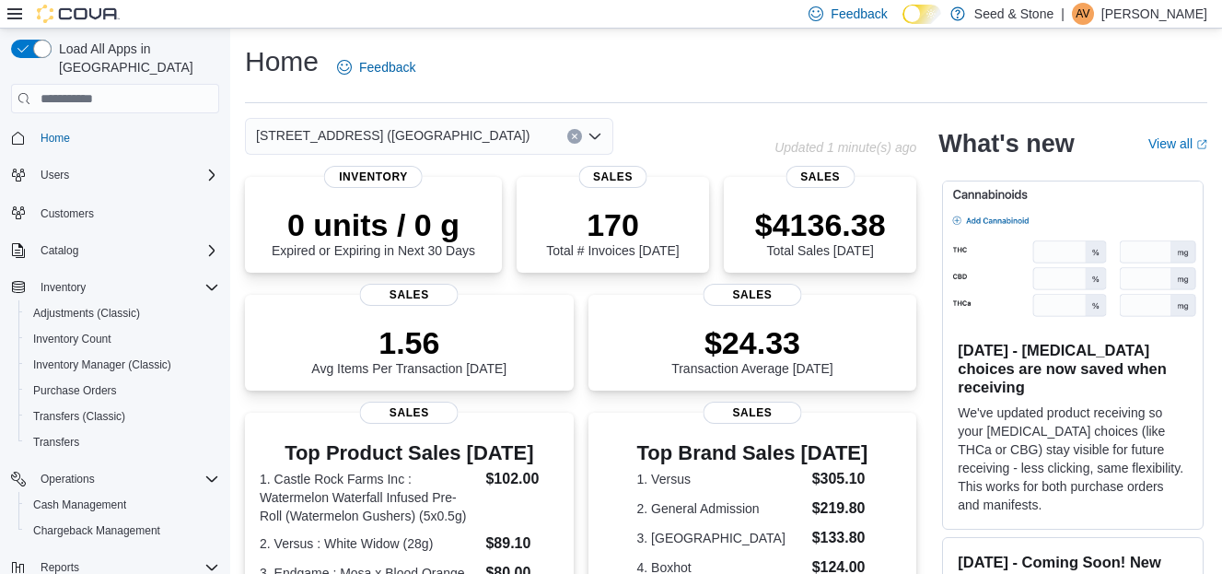
click at [596, 133] on icon "Open list of options" at bounding box center [595, 136] width 15 height 15
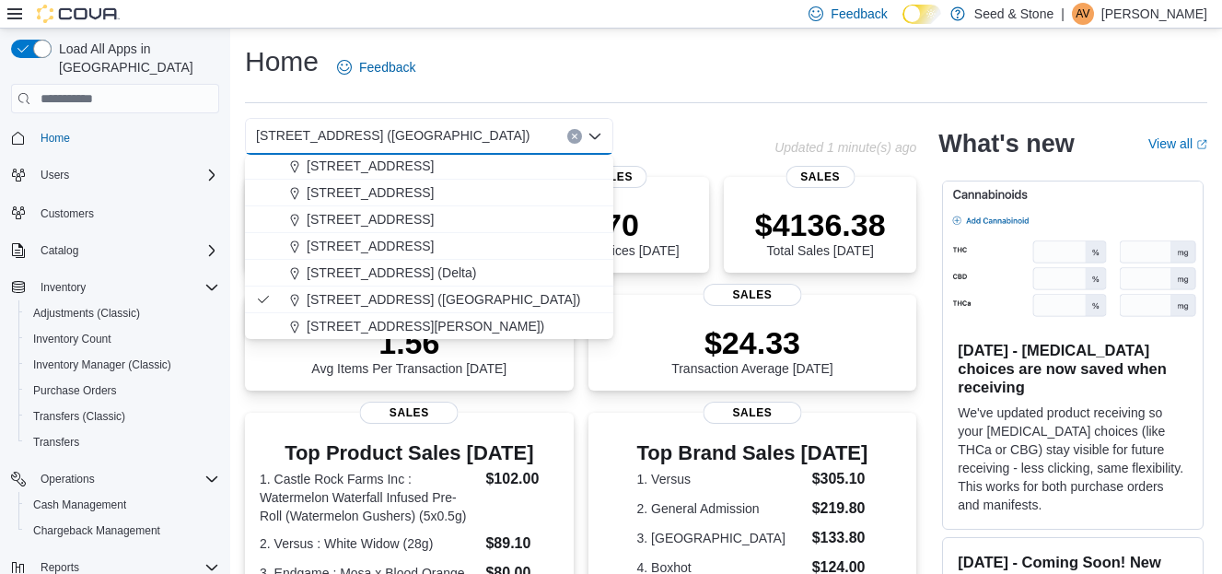
scroll to position [83, 0]
click at [507, 299] on span "[STREET_ADDRESS][PERSON_NAME])" at bounding box center [426, 298] width 238 height 18
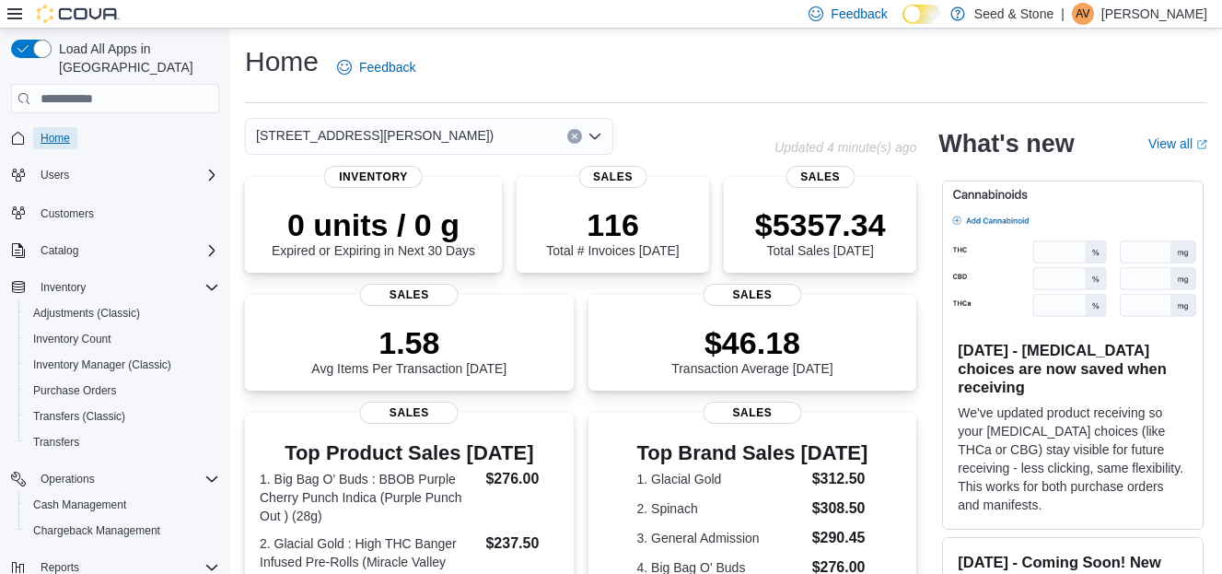
click at [62, 131] on span "Home" at bounding box center [55, 138] width 29 height 15
